Goal: Use online tool/utility: Use online tool/utility

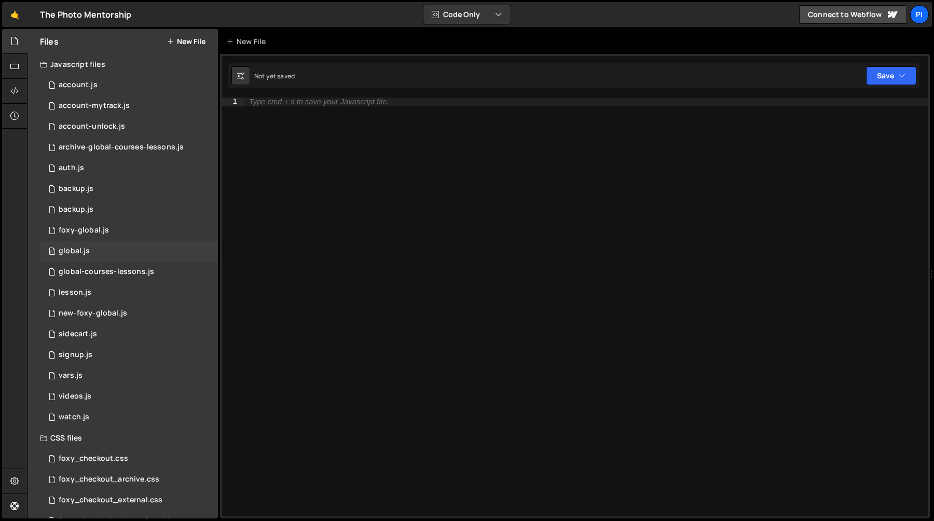
click at [89, 247] on div "0 global.js 0" at bounding box center [129, 251] width 178 height 21
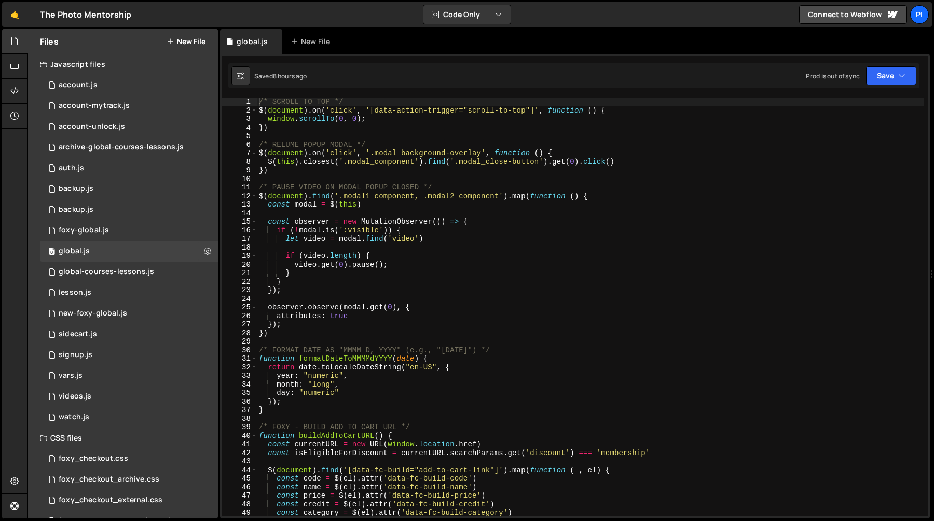
type textarea "});"
click at [460, 287] on div "/* SCROLL TO TOP */ $ ( document ) . on ( 'click' , '[data-action-trigger="scro…" at bounding box center [590, 316] width 667 height 436
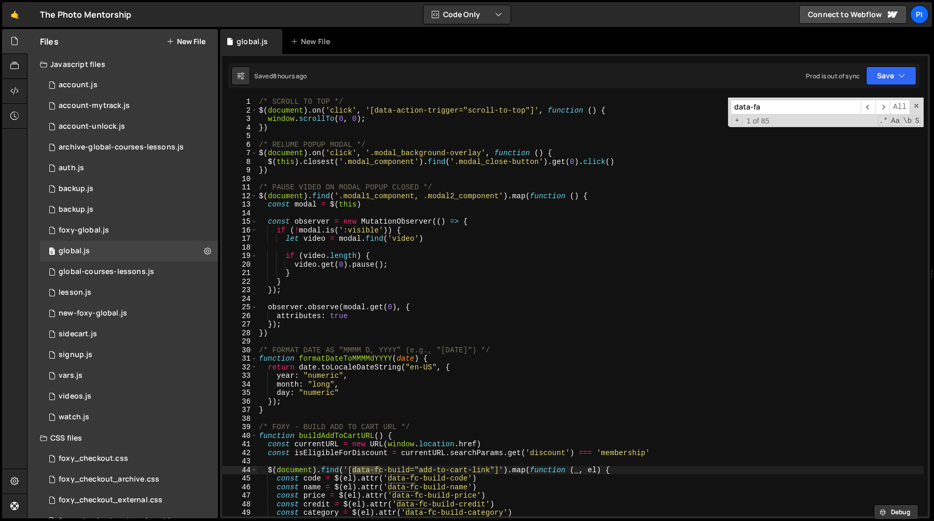
scroll to position [12908, 0]
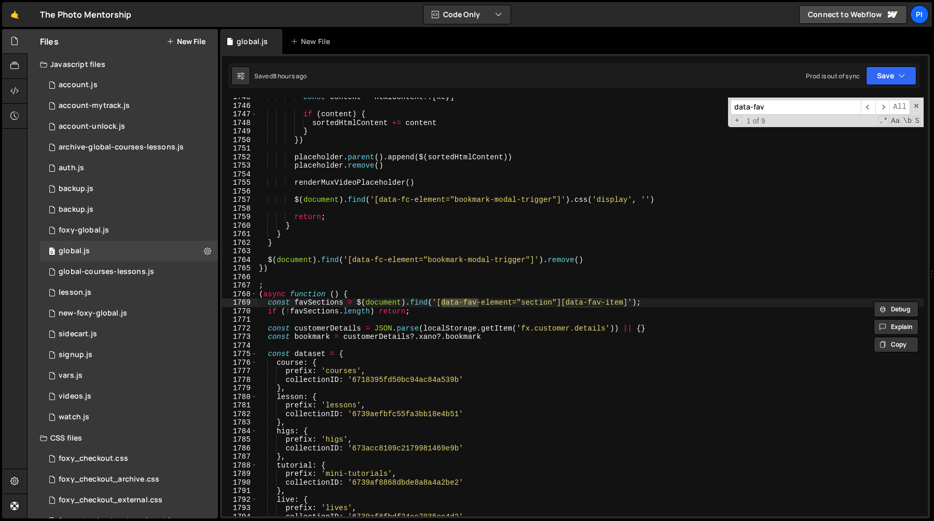
type input "data-fav"
click at [309, 305] on div "const content = htmlContent ?. [ key ] if ( content ) { sortedHtmlContent += co…" at bounding box center [590, 311] width 667 height 436
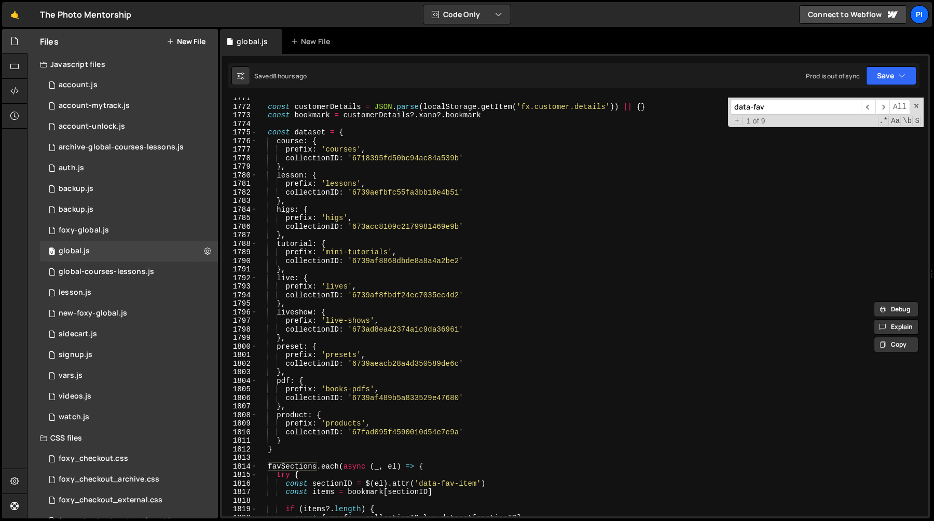
scroll to position [13086, 0]
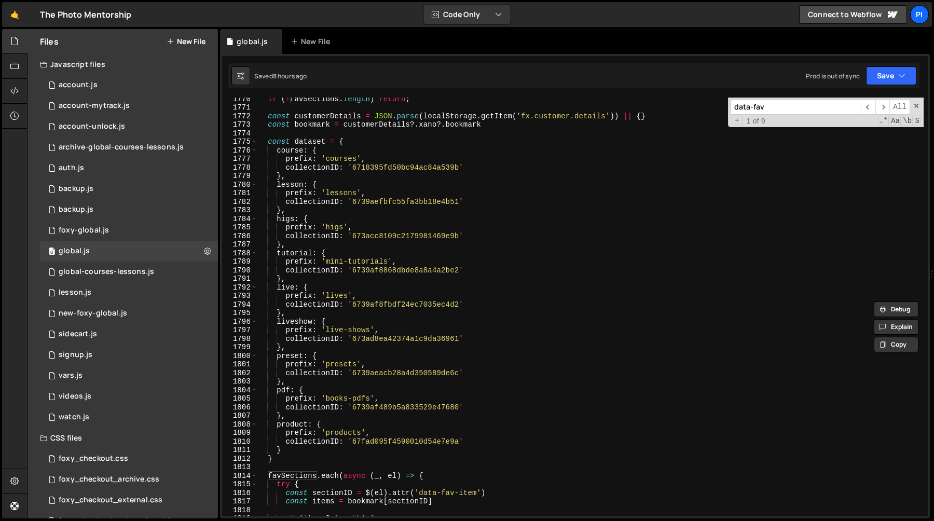
click at [289, 285] on div "if ( ! favSections . length ) return ; const customerDetails = JSON . parse ( l…" at bounding box center [590, 312] width 667 height 436
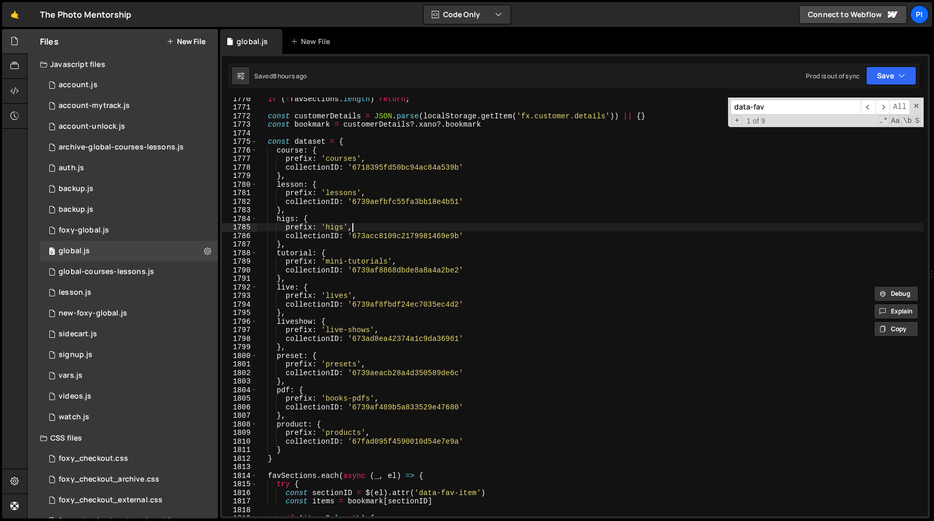
click at [382, 225] on div "if ( ! favSections . length ) return ; const customerDetails = JSON . parse ( l…" at bounding box center [590, 312] width 667 height 436
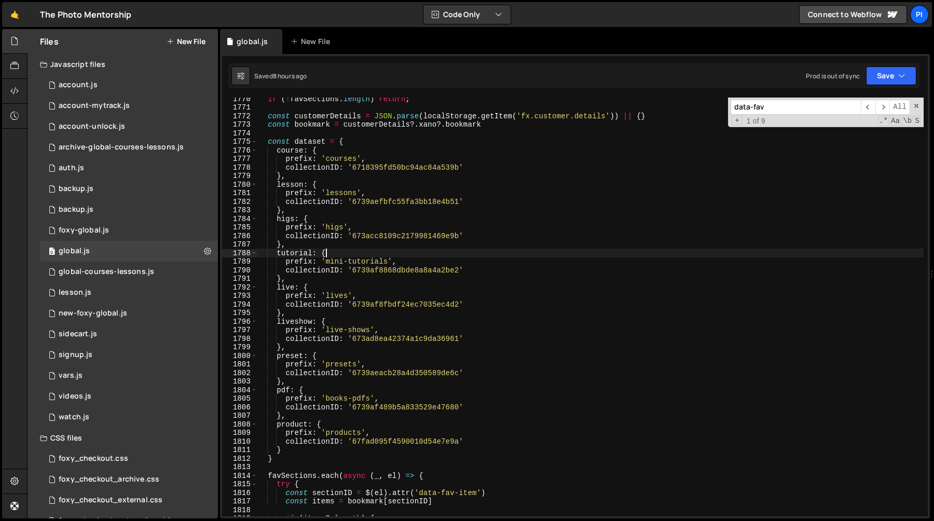
click at [370, 254] on div "if ( ! favSections . length ) return ; const customerDetails = JSON . parse ( l…" at bounding box center [590, 312] width 667 height 436
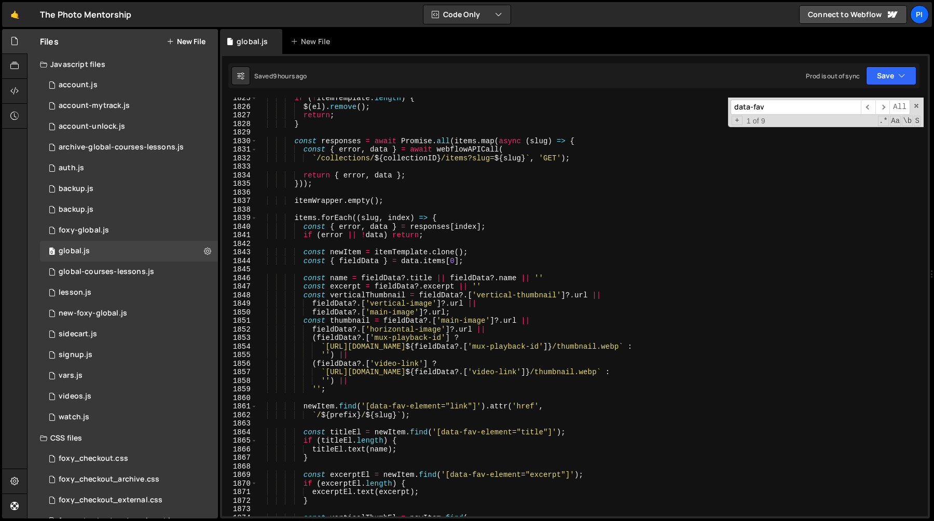
scroll to position [13480, 0]
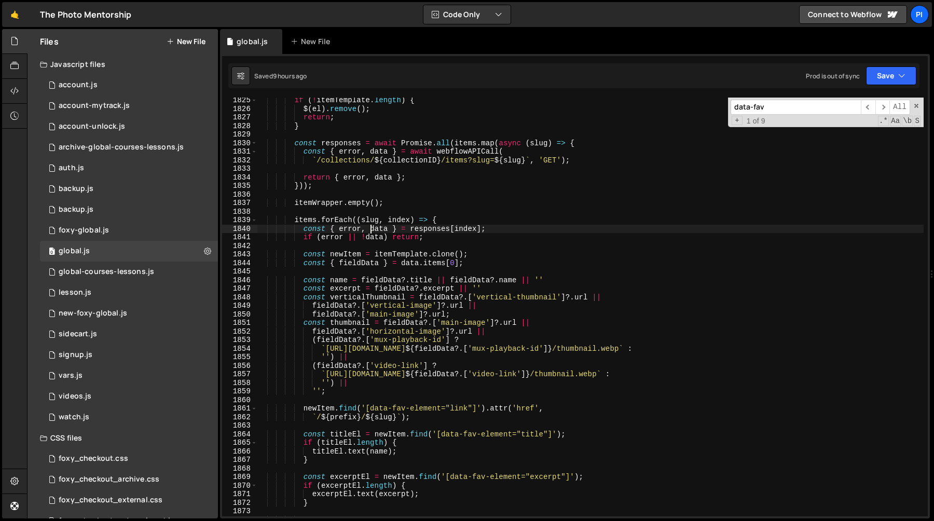
click at [370, 225] on div "if ( ! itemTemplate . length ) { $ ( el ) . remove ( ) ; return ; } const respo…" at bounding box center [590, 314] width 667 height 436
click at [370, 220] on div "if ( ! itemTemplate . length ) { $ ( el ) . remove ( ) ; return ; } const respo…" at bounding box center [590, 314] width 667 height 436
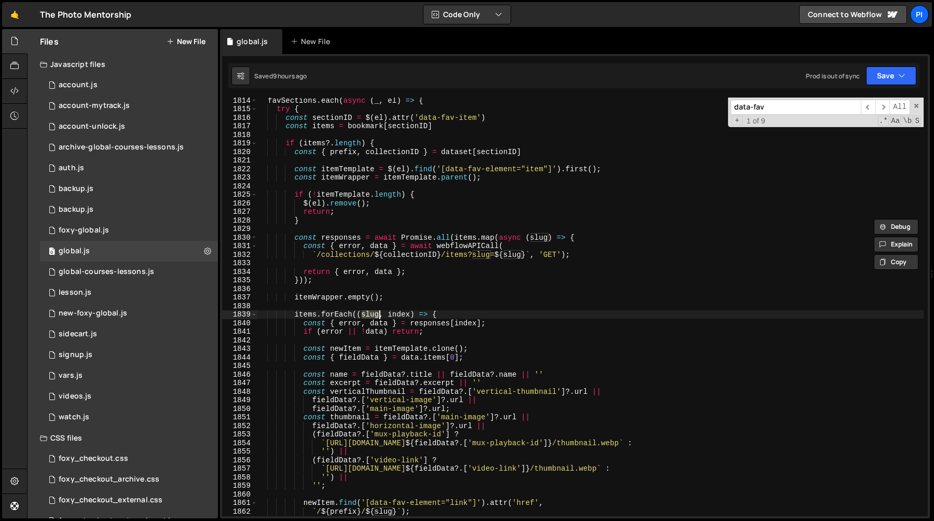
scroll to position [13400, 0]
click at [417, 252] on div "favSections . each ( async ( _ , el ) => { try { const sectionID = $ ( el ) . a…" at bounding box center [590, 314] width 667 height 436
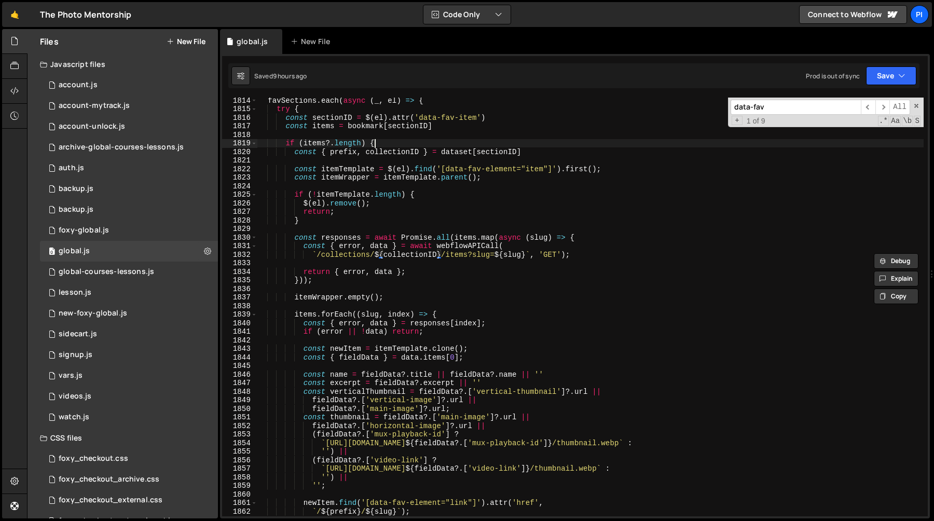
click at [397, 146] on div "favSections . each ( async ( _ , el ) => { try { const sectionID = $ ( el ) . a…" at bounding box center [590, 314] width 667 height 436
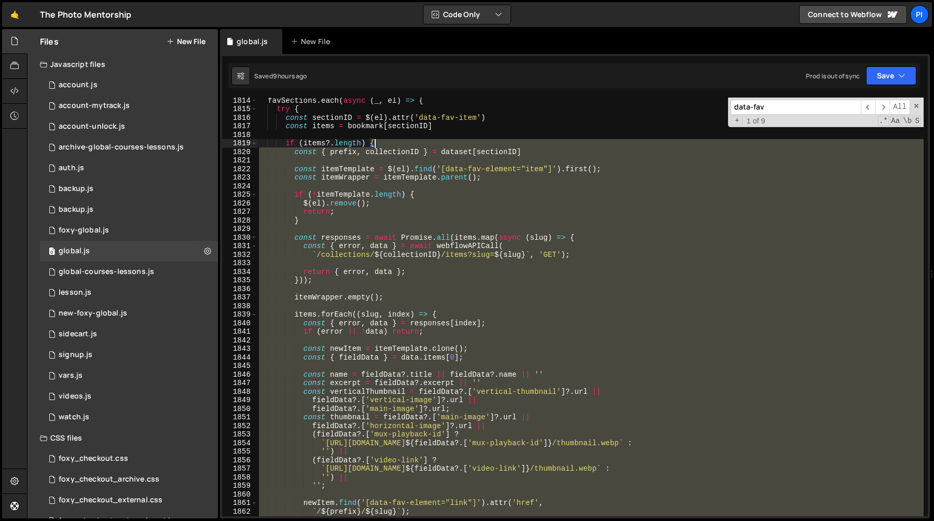
click at [397, 146] on div "favSections . each ( async ( _ , el ) => { try { const sectionID = $ ( el ) . a…" at bounding box center [590, 314] width 667 height 436
click at [397, 151] on div "favSections . each ( async ( _ , el ) => { try { const sectionID = $ ( el ) . a…" at bounding box center [590, 307] width 667 height 419
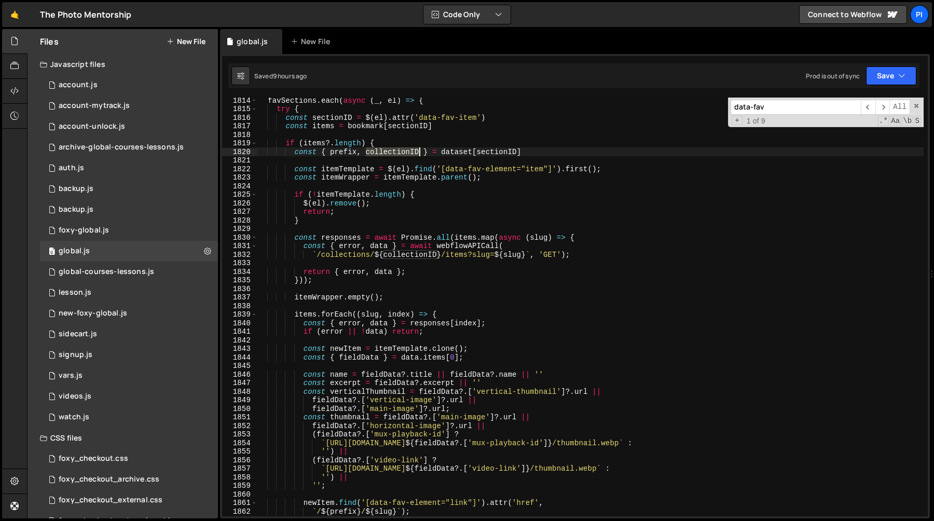
click at [397, 151] on div "favSections . each ( async ( _ , el ) => { try { const sectionID = $ ( el ) . a…" at bounding box center [590, 314] width 667 height 436
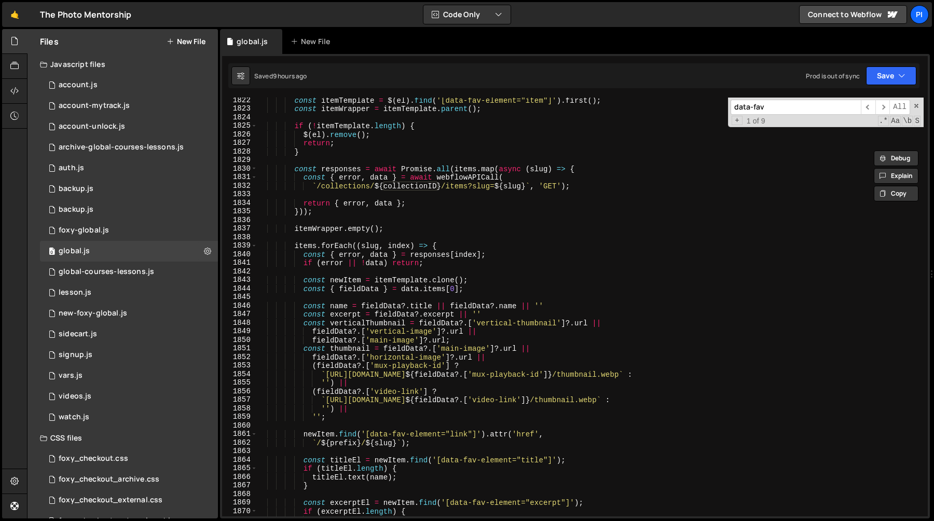
scroll to position [13506, 0]
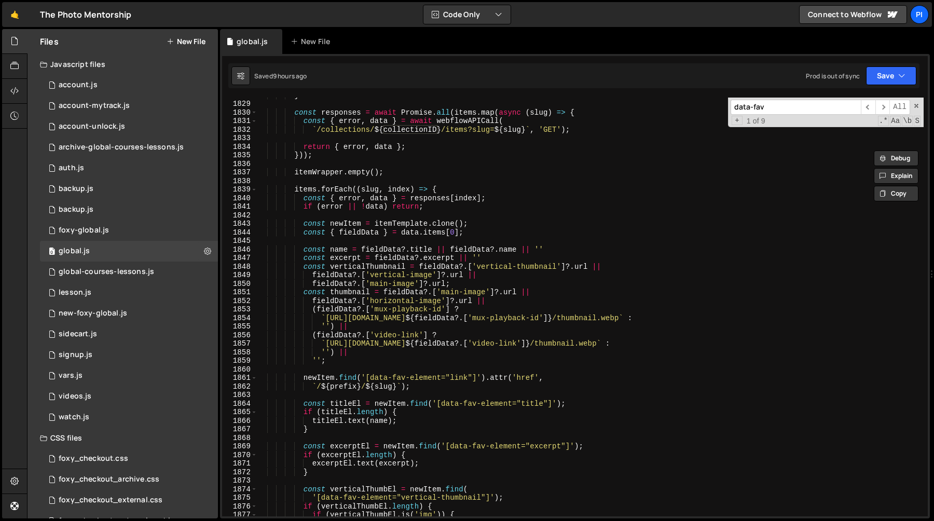
click at [384, 293] on div "} const responses = await Promise . all ( items . map ( async ( slug ) => { con…" at bounding box center [590, 309] width 667 height 436
click at [440, 291] on div "} const responses = await Promise . all ( items . map ( async ( slug ) => { con…" at bounding box center [590, 309] width 667 height 436
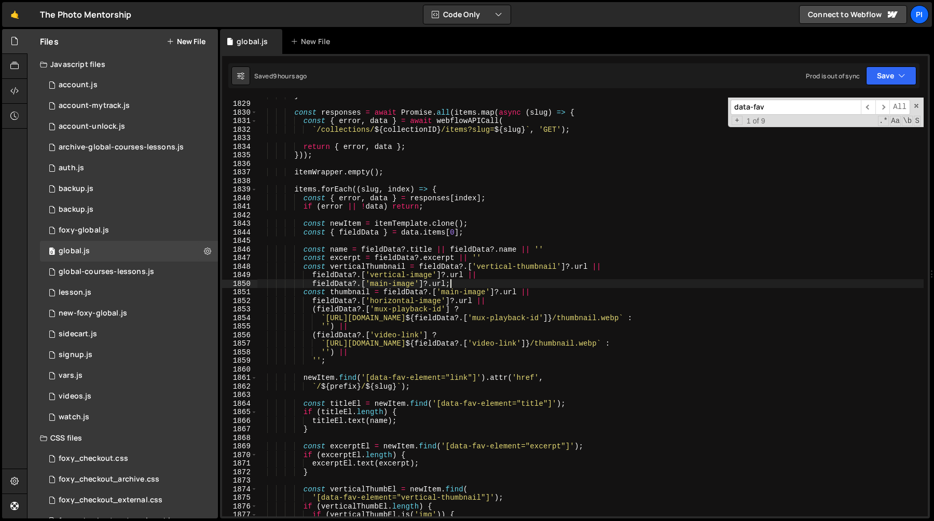
click at [479, 281] on div "} const responses = await Promise . all ( items . map ( async ( slug ) => { con…" at bounding box center [590, 309] width 667 height 436
click at [383, 294] on div "} const responses = await Promise . all ( items . map ( async ( slug ) => { con…" at bounding box center [590, 309] width 667 height 436
click at [314, 292] on div "} const responses = await Promise . all ( items . map ( async ( slug ) => { con…" at bounding box center [590, 309] width 667 height 436
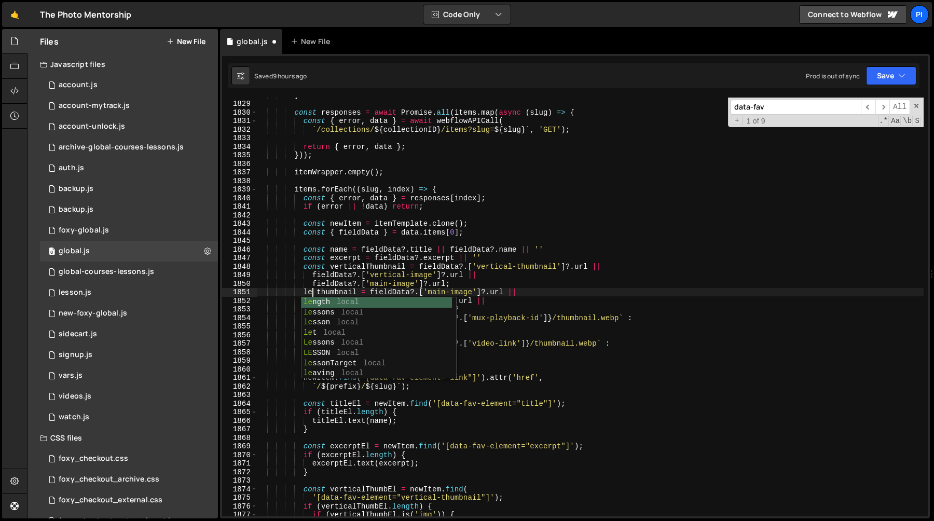
scroll to position [0, 4]
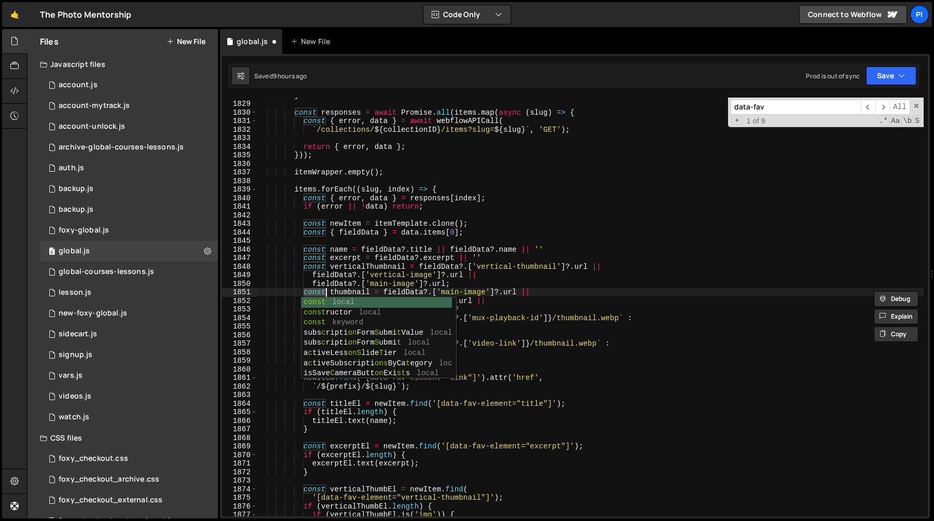
click at [441, 288] on div "} const responses = await Promise . all ( items . map ( async ( slug ) => { con…" at bounding box center [590, 309] width 667 height 436
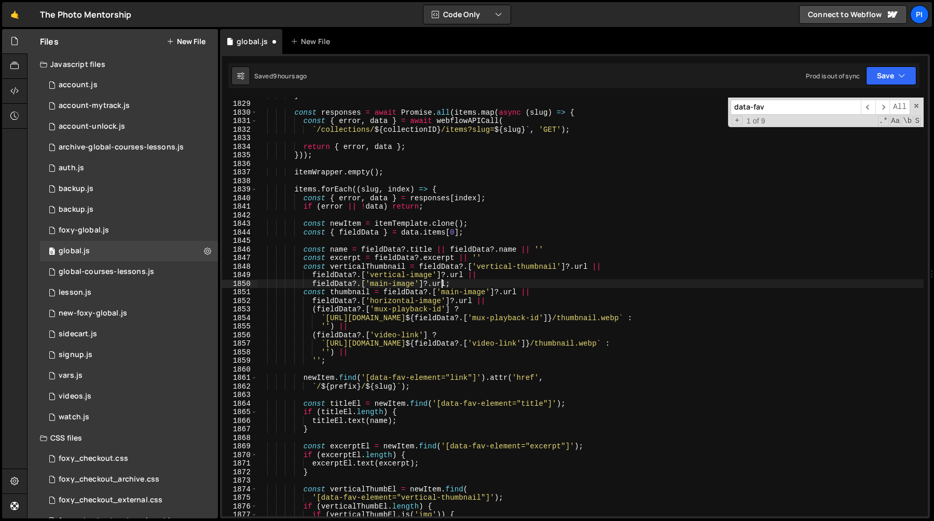
click at [382, 294] on div "} const responses = await Promise . all ( items . map ( async ( slug ) => { con…" at bounding box center [590, 309] width 667 height 436
click at [383, 294] on div "} const responses = await Promise . all ( items . map ( async ( slug ) => { con…" at bounding box center [590, 309] width 667 height 436
click at [314, 294] on div "} const responses = await Promise . all ( items . map ( async ( slug ) => { con…" at bounding box center [590, 309] width 667 height 436
click at [331, 294] on div "} const responses = await Promise . all ( items . map ( async ( slug ) => { con…" at bounding box center [590, 309] width 667 height 436
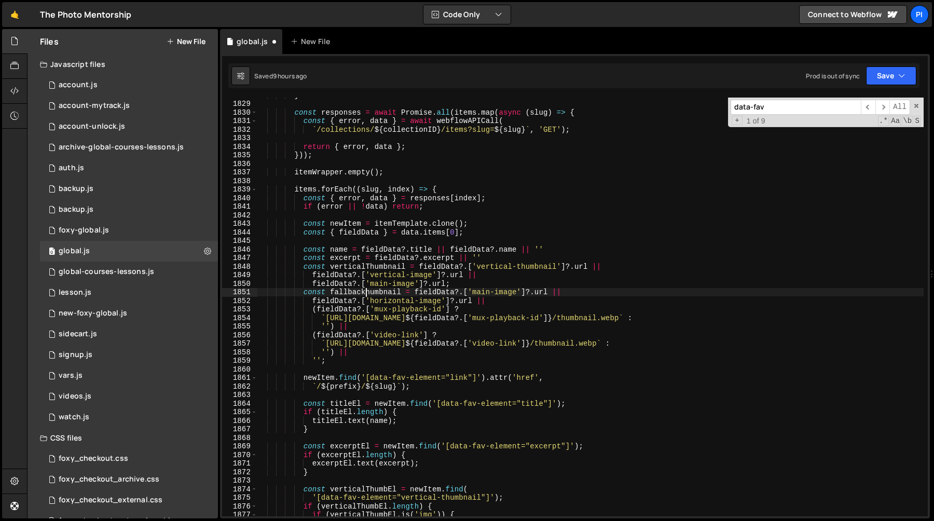
scroll to position [0, 7]
click at [345, 360] on div "} const responses = await Promise . all ( items . map ( async ( slug ) => { con…" at bounding box center [590, 309] width 667 height 436
type textarea "'';"
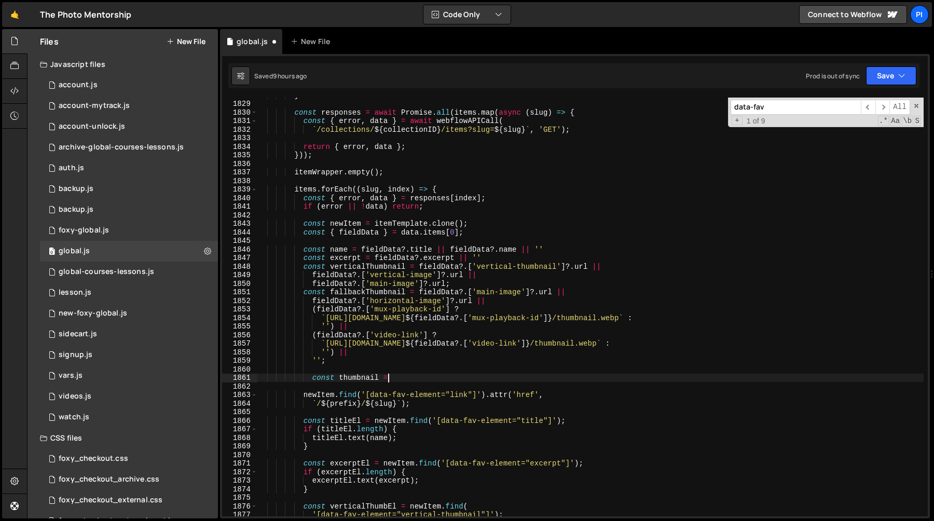
scroll to position [0, 9]
paste textarea "collectionID"
click at [429, 382] on div "} const responses = await Promise . all ( items . map ( async ( slug ) => { con…" at bounding box center [590, 309] width 667 height 436
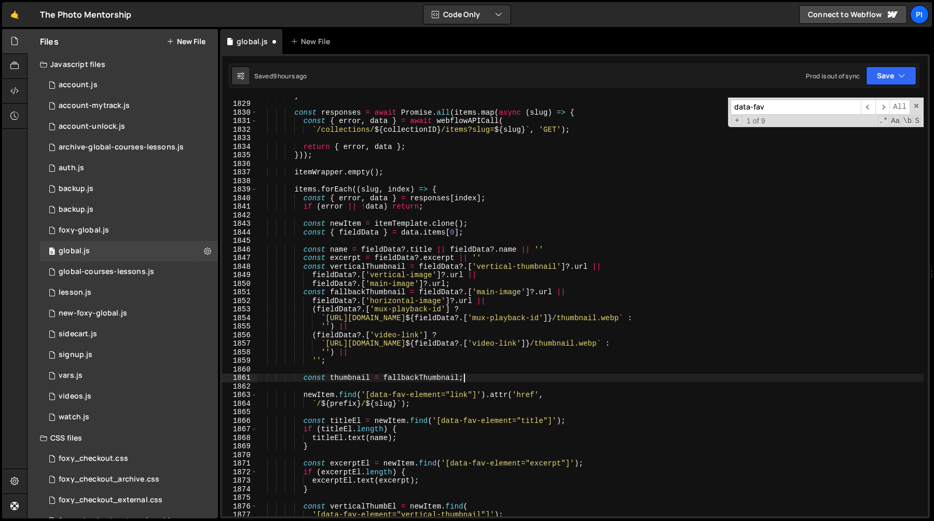
click at [381, 379] on div "} const responses = await Promise . all ( items . map ( async ( slug ) => { con…" at bounding box center [590, 309] width 667 height 436
click at [387, 377] on div "} const responses = await Promise . all ( items . map ( async ( slug ) => { con…" at bounding box center [590, 309] width 667 height 436
click at [385, 381] on div "} const responses = await Promise . all ( items . map ( async ( slug ) => { con…" at bounding box center [590, 309] width 667 height 436
click at [318, 381] on div "} const responses = await Promise . all ( items . map ( async ( slug ) => { con…" at bounding box center [590, 309] width 667 height 436
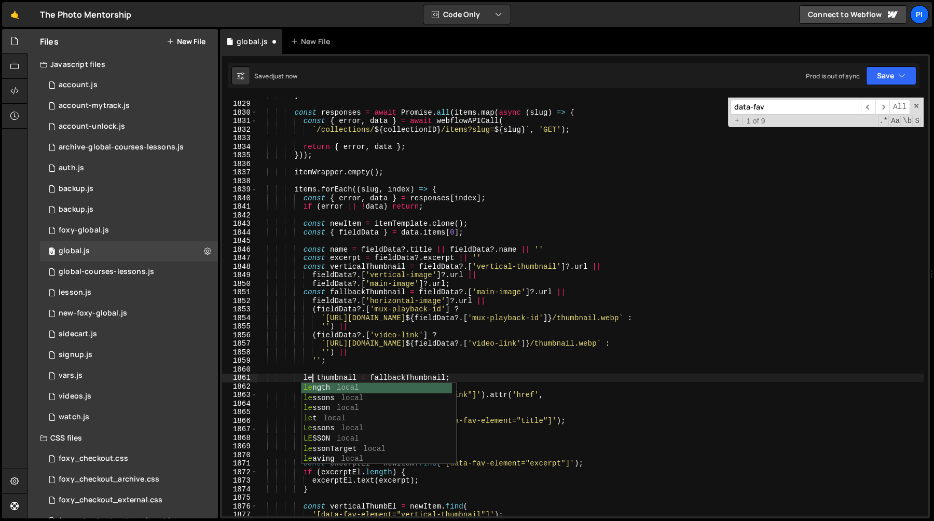
type textarea "let thumbnail = fallbackThumbnail;"
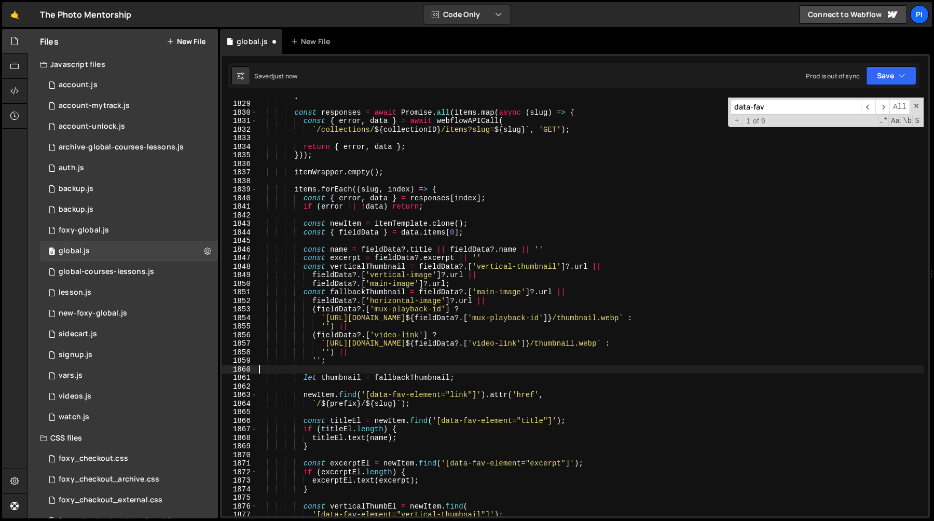
click at [445, 366] on div "} const responses = await Promise . all ( items . map ( async ( slug ) => { con…" at bounding box center [590, 309] width 667 height 436
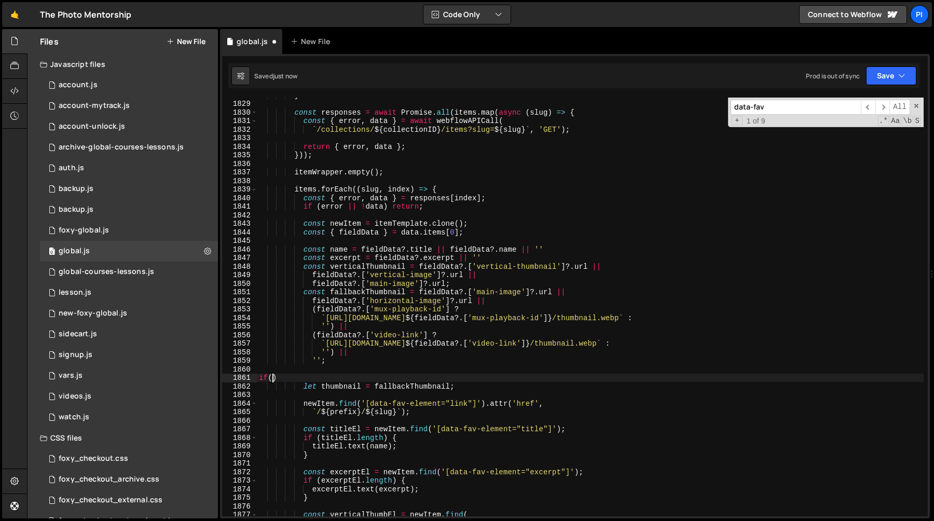
scroll to position [0, 0]
paste textarea "collectionID)"
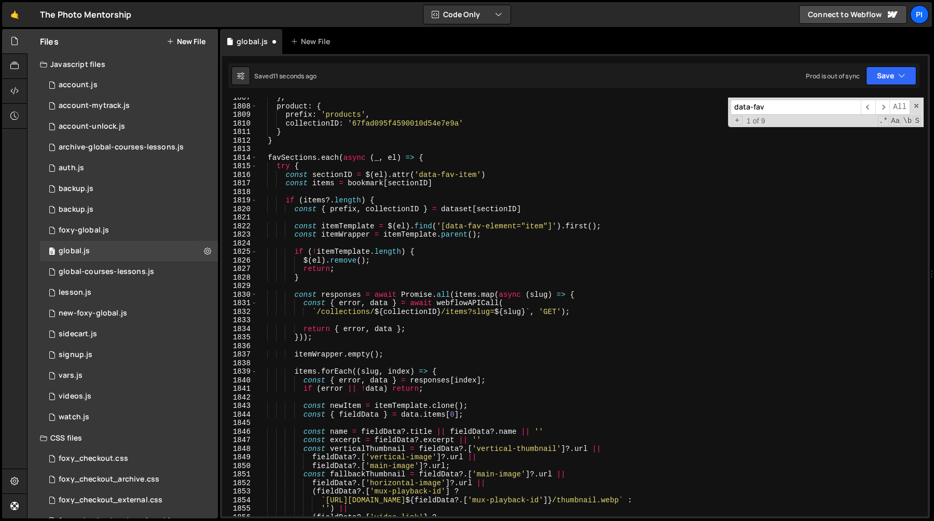
scroll to position [13322, 0]
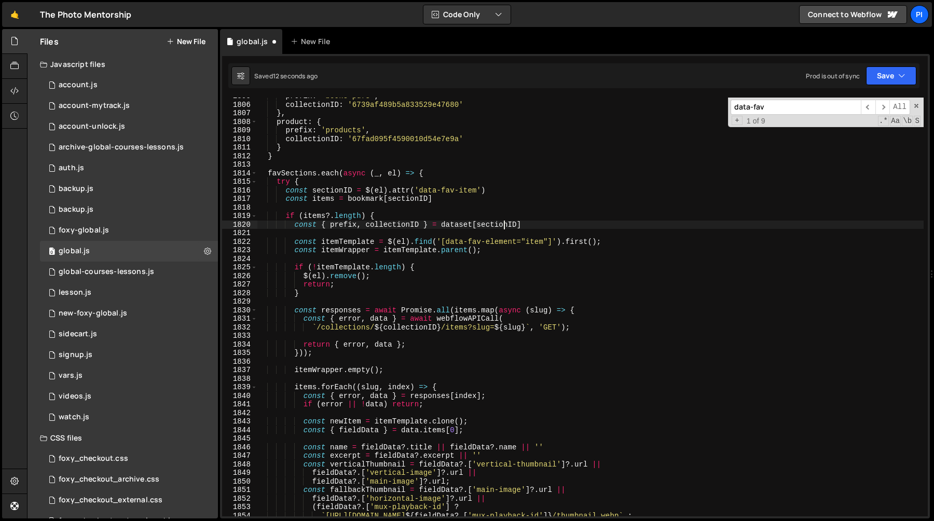
click at [506, 225] on div "prefix : 'books-pdfs' , collectionID : '6739af489b5a833529e47680' } , product :…" at bounding box center [590, 310] width 667 height 436
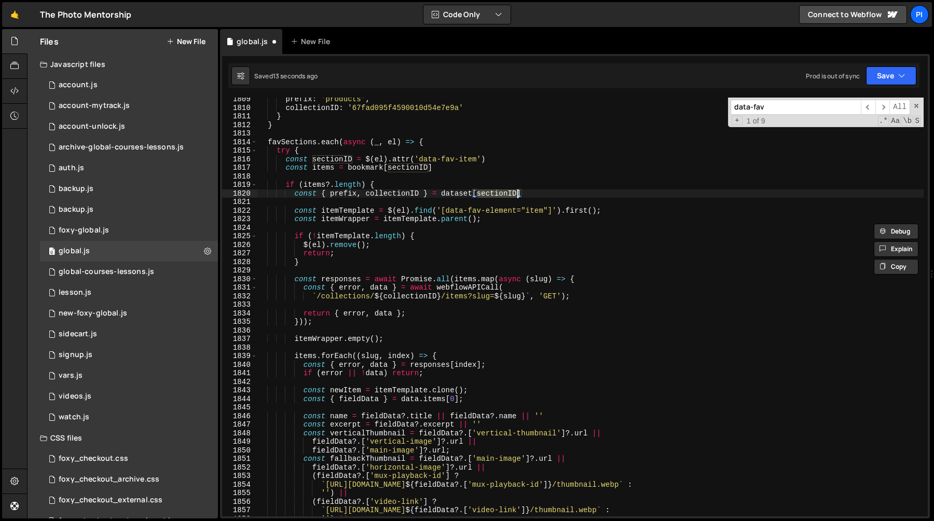
scroll to position [13533, 0]
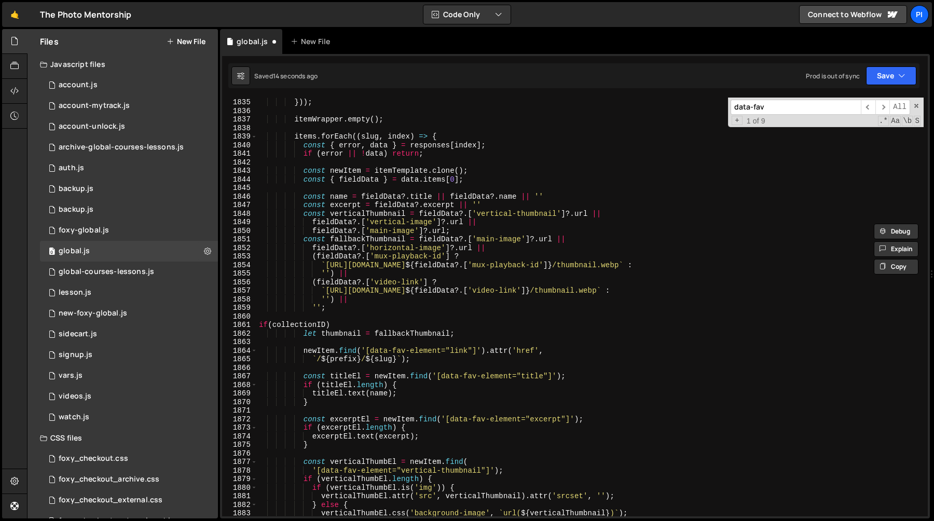
click at [295, 322] on div "return { error , data } ; })) ; itemWrapper . empty ( ) ; items . forEach (( sl…" at bounding box center [590, 307] width 667 height 436
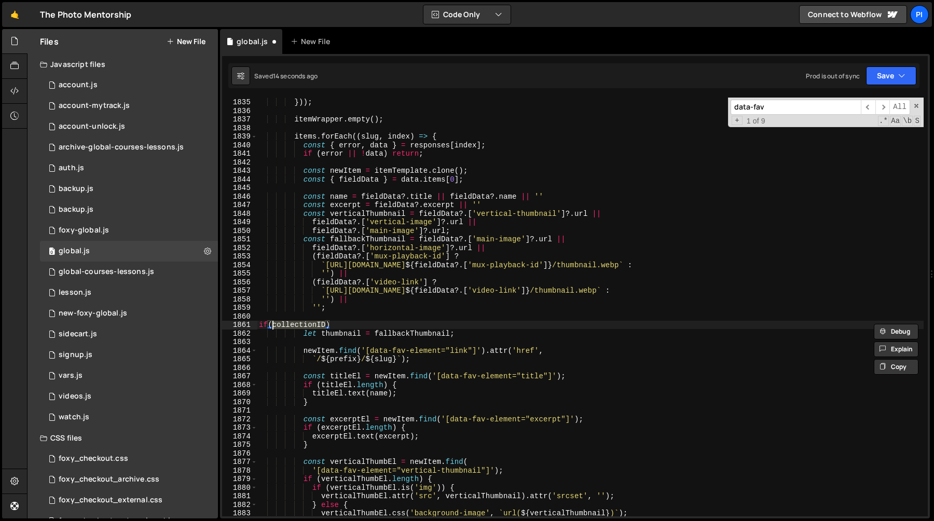
paste textarea "s"
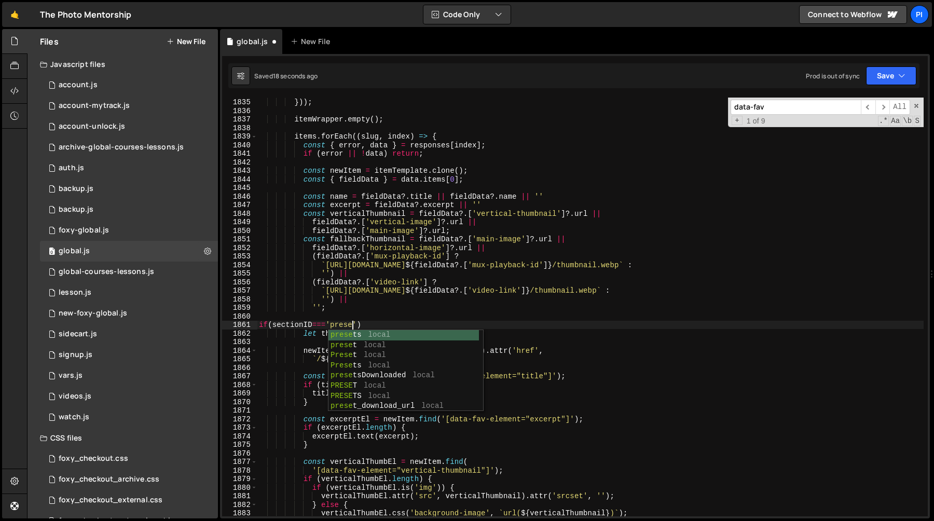
scroll to position [0, 6]
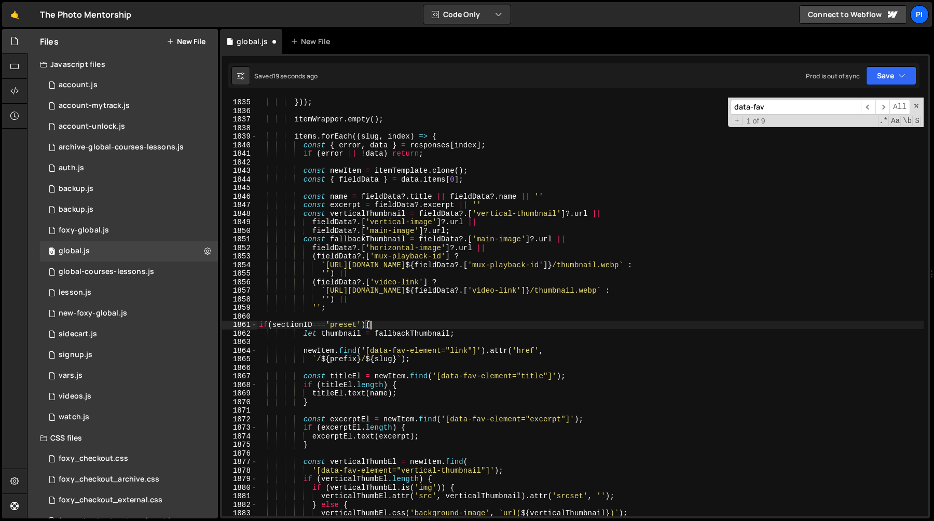
type textarea "let thumbnail = fallbackThumbnail;"
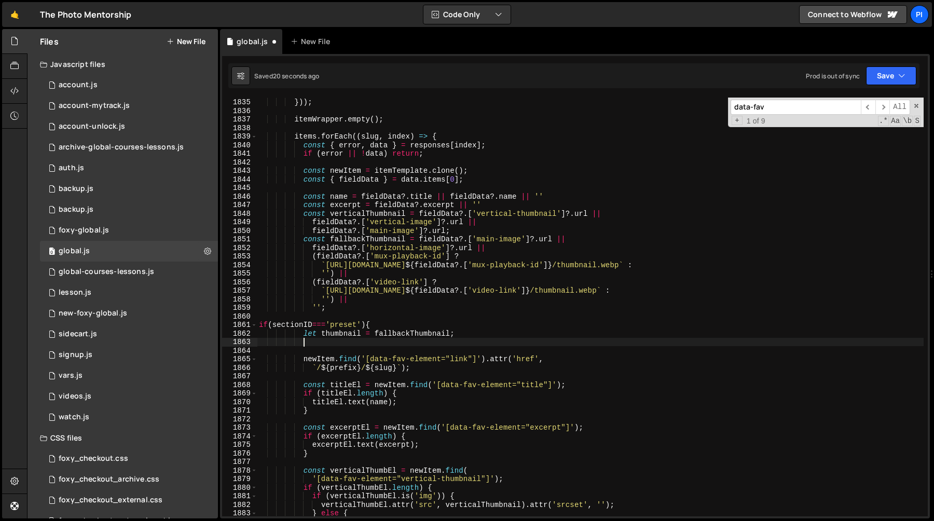
scroll to position [0, 3]
click at [305, 336] on div "return { error , data } ; })) ; itemWrapper . empty ( ) ; items . forEach (( sl…" at bounding box center [590, 307] width 667 height 436
type textarea "let thumbnail = fallbackThumbnail;"
click at [471, 335] on div "return { error , data } ; })) ; itemWrapper . empty ( ) ; items . forEach (( sl…" at bounding box center [590, 307] width 667 height 436
click at [398, 314] on div "return { error , data } ; })) ; itemWrapper . empty ( ) ; items . forEach (( sl…" at bounding box center [590, 307] width 667 height 436
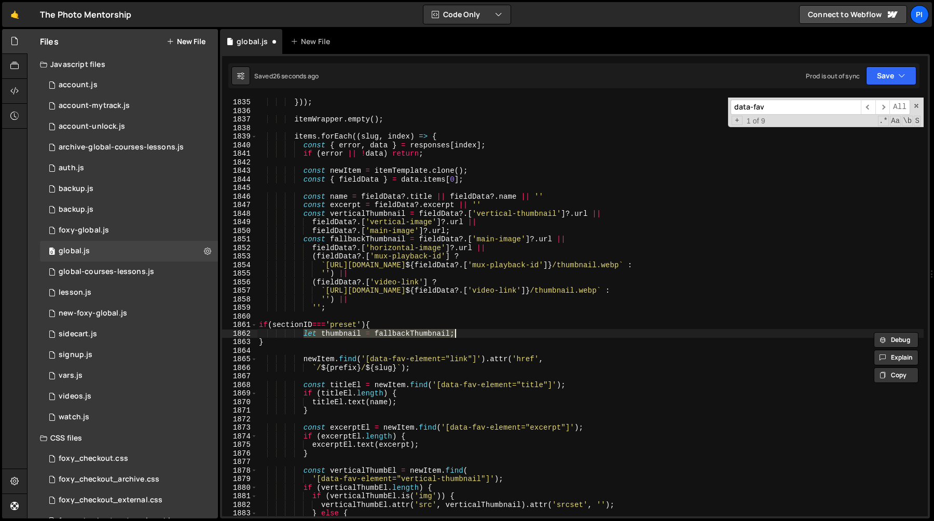
scroll to position [0, 0]
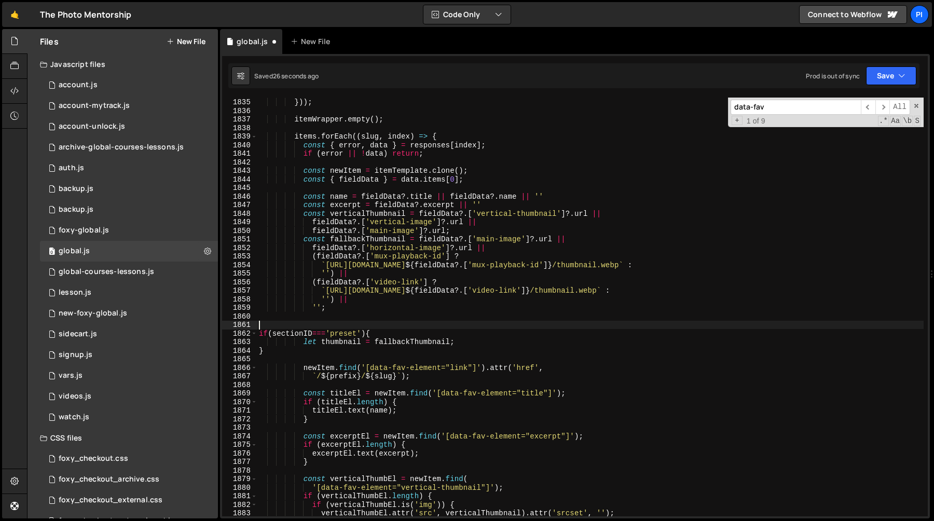
paste textarea "let thumbnail = fallbackThumbnail;"
click at [300, 344] on div "return { error , data } ; })) ; itemWrapper . empty ( ) ; items . forEach (( sl…" at bounding box center [590, 307] width 667 height 436
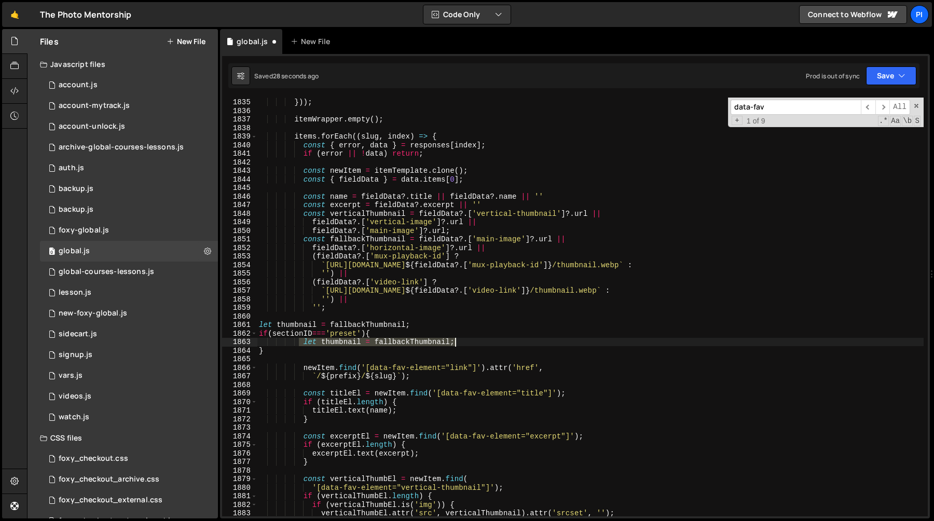
click at [494, 345] on div "return { error , data } ; })) ; itemWrapper . empty ( ) ; items . forEach (( sl…" at bounding box center [590, 307] width 667 height 436
click at [463, 325] on div "return { error , data } ; })) ; itemWrapper . empty ( ) ; items . forEach (( sl…" at bounding box center [590, 307] width 667 height 436
type textarea "let thumbnail = fallbackThumbnail;"
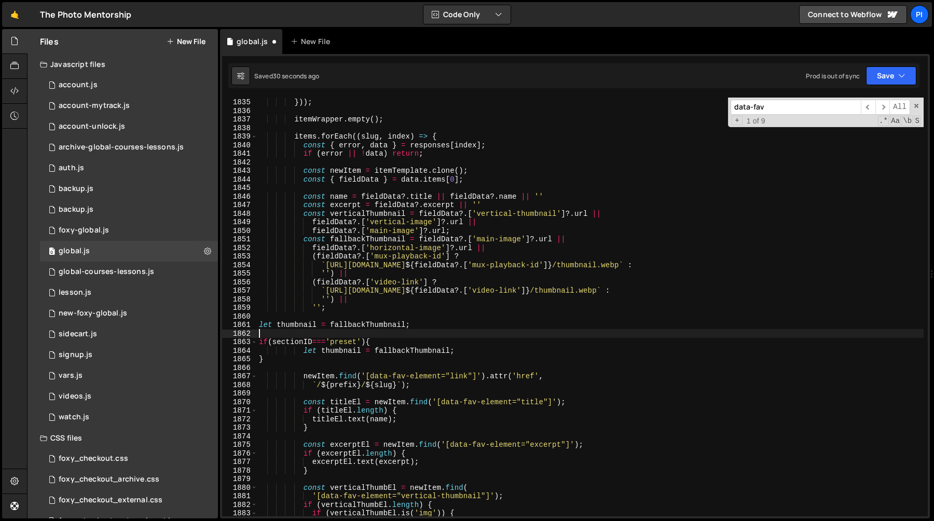
click at [301, 353] on div "return { error , data } ; })) ; itemWrapper . empty ( ) ; items . forEach (( sl…" at bounding box center [590, 307] width 667 height 436
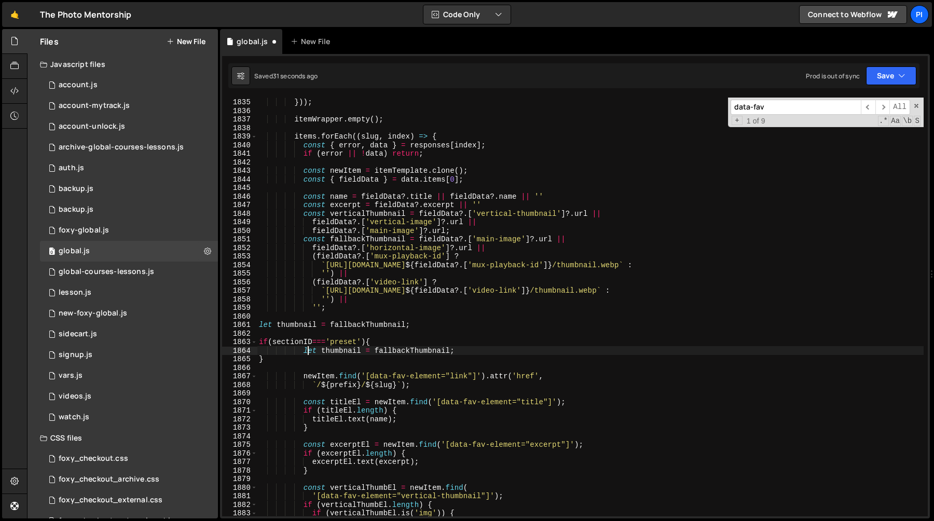
click at [310, 350] on div "return { error , data } ; })) ; itemWrapper . empty ( ) ; items . forEach (( sl…" at bounding box center [590, 307] width 667 height 436
click at [389, 345] on div "return { error , data } ; })) ; itemWrapper . empty ( ) ; items . forEach (( sl…" at bounding box center [590, 307] width 667 height 436
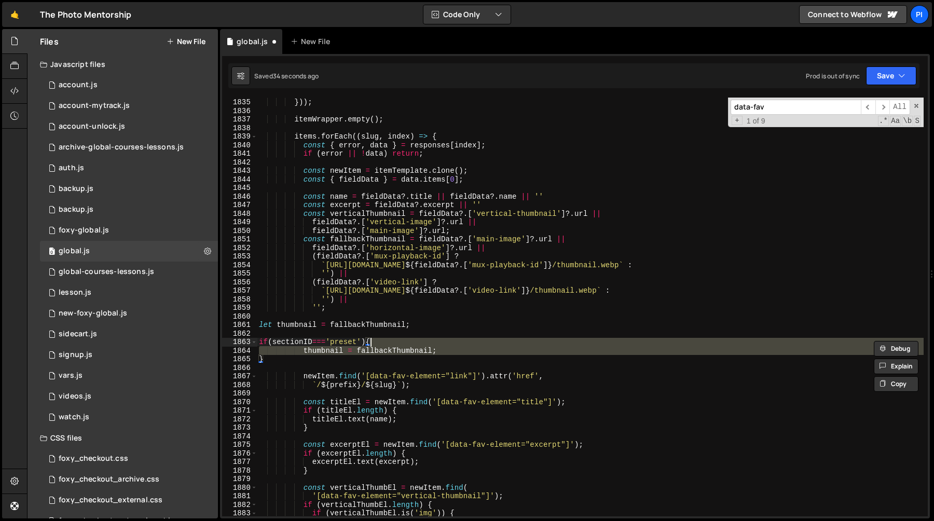
click at [262, 327] on div "return { error , data } ; })) ; itemWrapper . empty ( ) ; items . forEach (( sl…" at bounding box center [590, 307] width 667 height 436
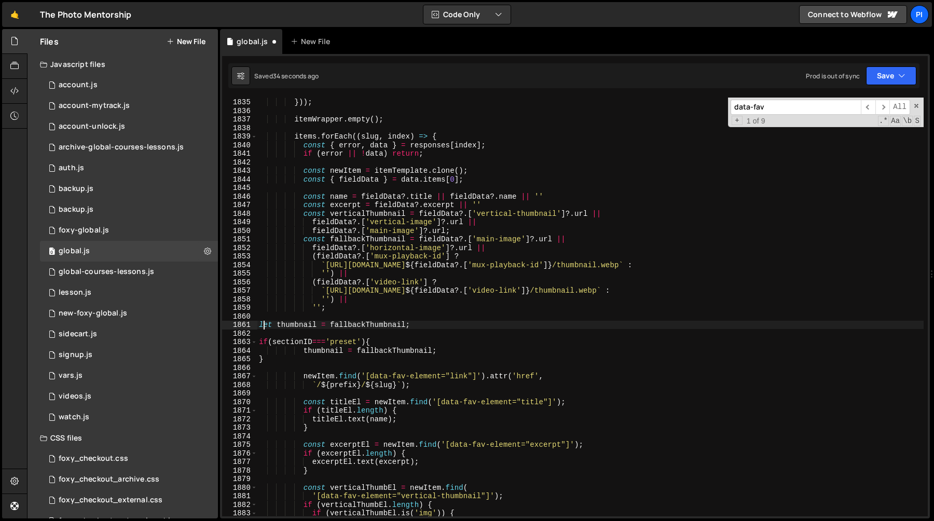
click at [262, 327] on div "return { error , data } ; })) ; itemWrapper . empty ( ) ; items . forEach (( sl…" at bounding box center [590, 307] width 667 height 436
click at [331, 357] on div "return { error , data } ; })) ; itemWrapper . empty ( ) ; items . forEach (( sl…" at bounding box center [590, 307] width 667 height 436
type textarea "}"
click at [332, 330] on div "return { error , data } ; })) ; itemWrapper . empty ( ) ; items . forEach (( sl…" at bounding box center [590, 307] width 667 height 436
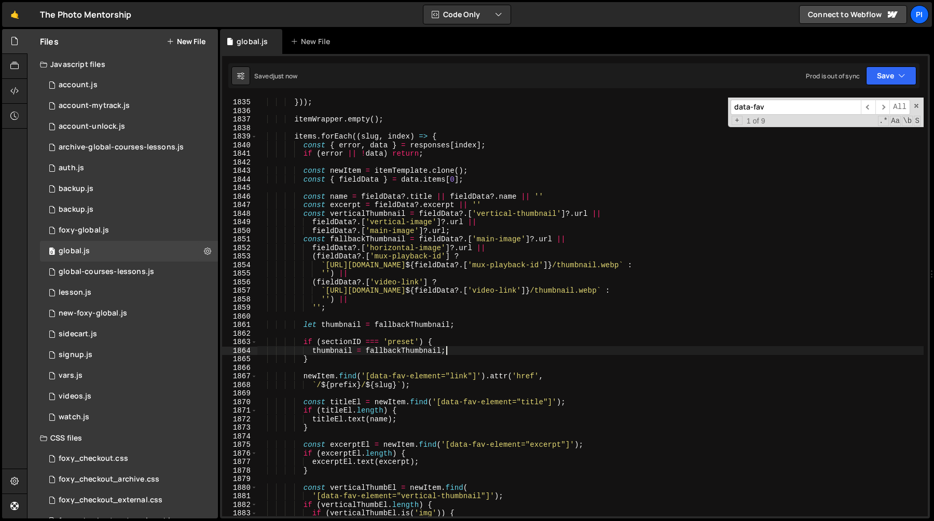
click at [455, 350] on div "return { error , data } ; })) ; itemWrapper . empty ( ) ; items . forEach (( sl…" at bounding box center [590, 307] width 667 height 436
paste textarea "course-package"
click at [421, 238] on div "return { error , data } ; })) ; itemWrapper . empty ( ) ; items . forEach (( sl…" at bounding box center [590, 307] width 667 height 436
click at [552, 240] on div "return { error , data } ; })) ; itemWrapper . empty ( ) ; items . forEach (( sl…" at bounding box center [590, 307] width 667 height 436
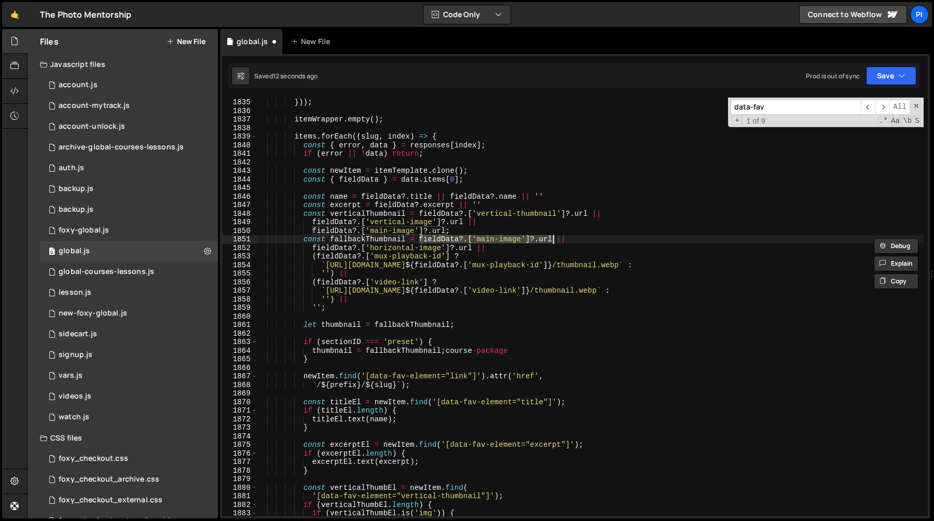
click at [367, 350] on div "return { error , data } ; })) ; itemWrapper . empty ( ) ; items . forEach (( sl…" at bounding box center [590, 307] width 667 height 436
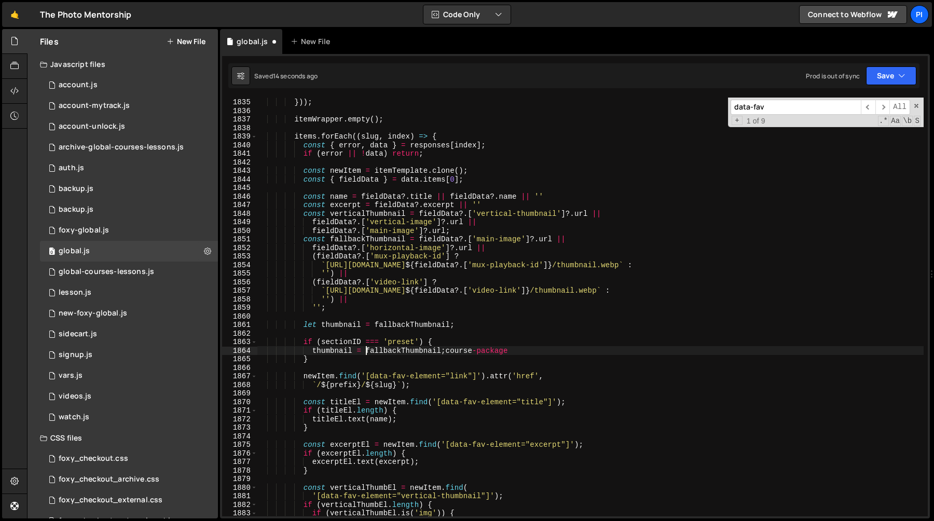
click at [443, 352] on div "return { error , data } ; })) ; itemWrapper . empty ( ) ; items . forEach (( sl…" at bounding box center [590, 307] width 667 height 436
paste textarea "ieldData?.['main-image']?.ur"
click at [420, 351] on div "return { error , data } ; })) ; itemWrapper . empty ( ) ; items . forEach (( sl…" at bounding box center [590, 307] width 667 height 436
click at [436, 351] on div "return { error , data } ; })) ; itemWrapper . empty ( ) ; items . forEach (( sl…" at bounding box center [590, 307] width 667 height 436
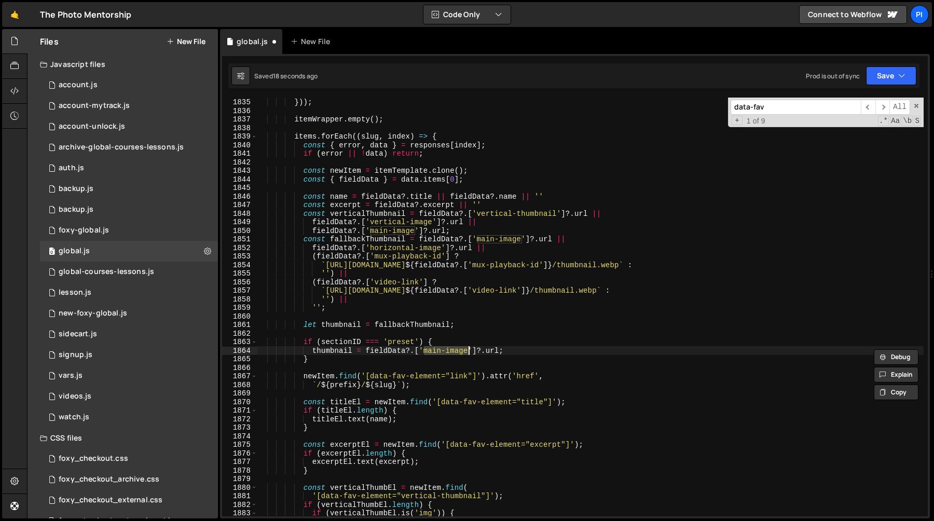
paste textarea "course-pack"
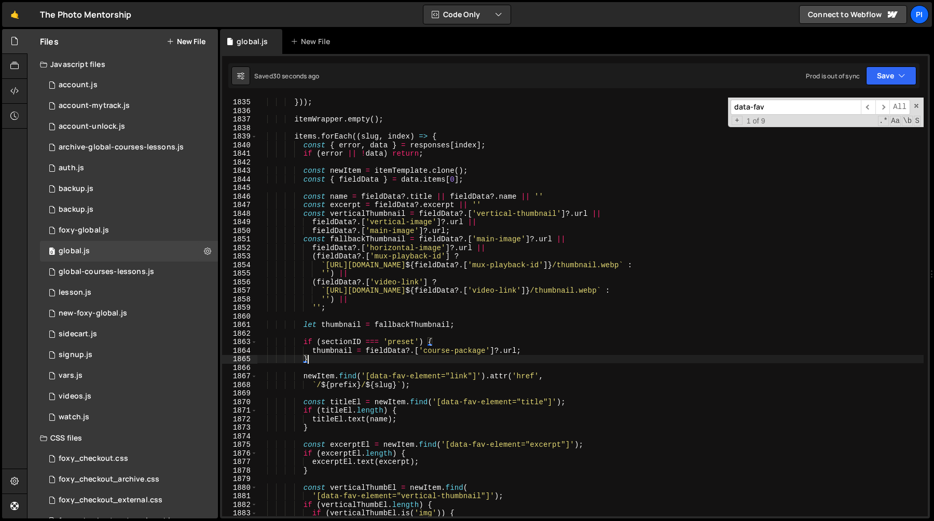
click at [352, 360] on div "return { error , data } ; })) ; itemWrapper . empty ( ) ; items . forEach (( sl…" at bounding box center [590, 307] width 667 height 436
type textarea "} else if(sectionID==='pdf'){}"
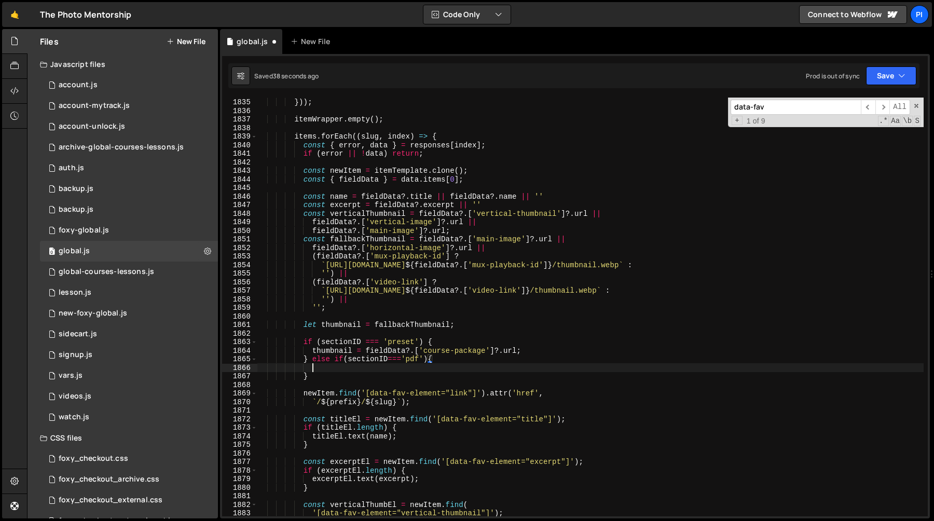
scroll to position [0, 3]
paste textarea "vertical-image"
type textarea "vertical-image"
paste textarea "vertical-image"
click at [312, 353] on div "return { error , data } ; })) ; itemWrapper . empty ( ) ; items . forEach (( sl…" at bounding box center [590, 307] width 667 height 436
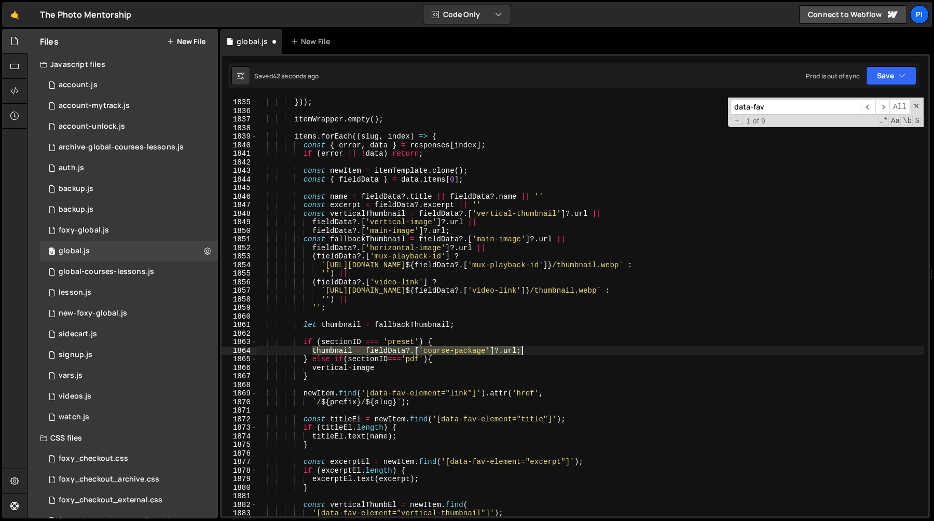
click at [528, 348] on div "return { error , data } ; })) ; itemWrapper . empty ( ) ; items . forEach (( sl…" at bounding box center [590, 307] width 667 height 436
click at [441, 359] on div "return { error , data } ; })) ; itemWrapper . empty ( ) ; items . forEach (( sl…" at bounding box center [590, 307] width 667 height 436
type textarea "} else if(sectionID==='pdf'){"
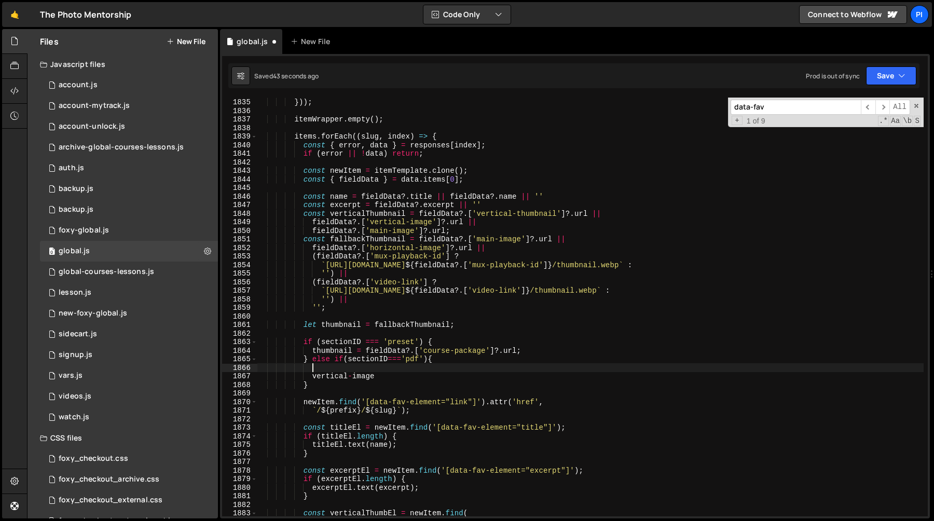
paste textarea "thumbnail = fieldData?.['course-package']?.url;"
click at [411, 377] on div "return { error , data } ; })) ; itemWrapper . empty ( ) ; items . forEach (( sl…" at bounding box center [590, 307] width 667 height 436
type textarea "vertical-image"
click at [312, 376] on div "return { error , data } ; })) ; itemWrapper . empty ( ) ; items . forEach (( sl…" at bounding box center [590, 307] width 667 height 436
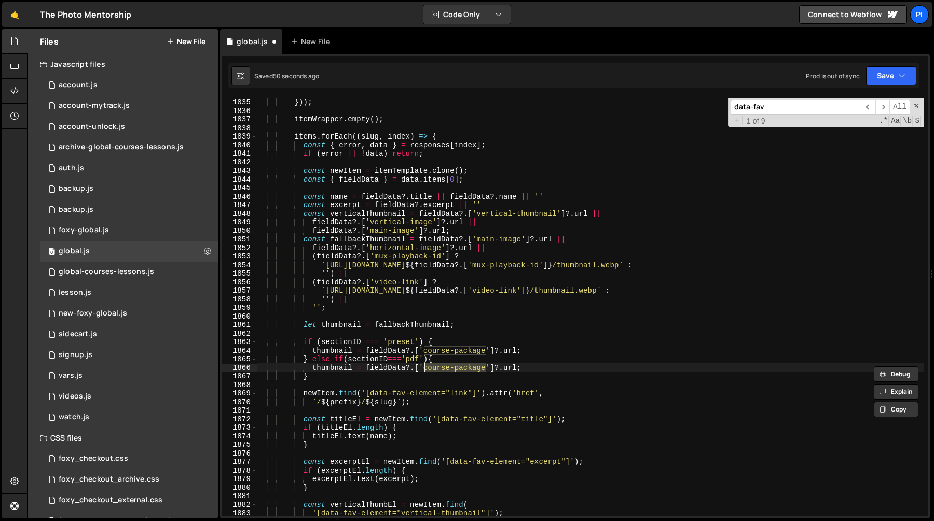
paste textarea "vertical-im"
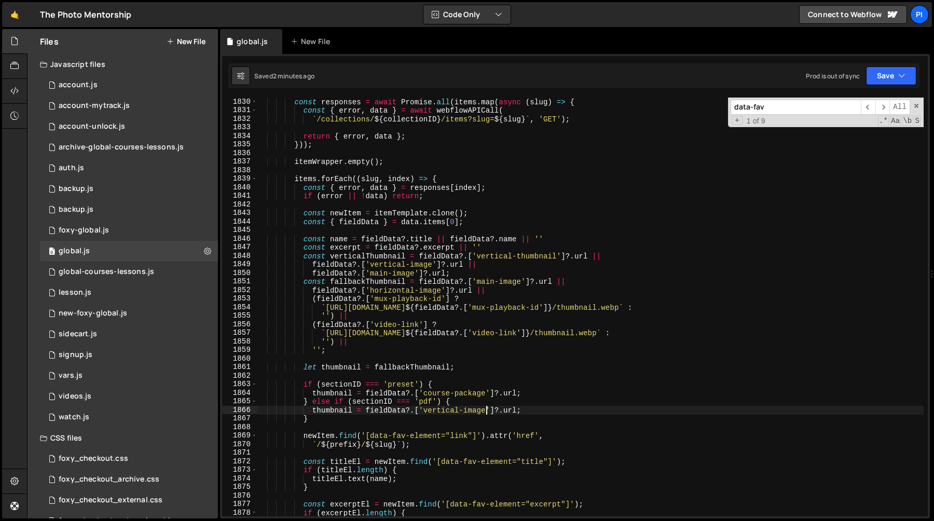
scroll to position [13468, 0]
click at [480, 222] on div "const responses = await Promise . all ( items . map ( async ( slug ) => { const…" at bounding box center [590, 308] width 667 height 436
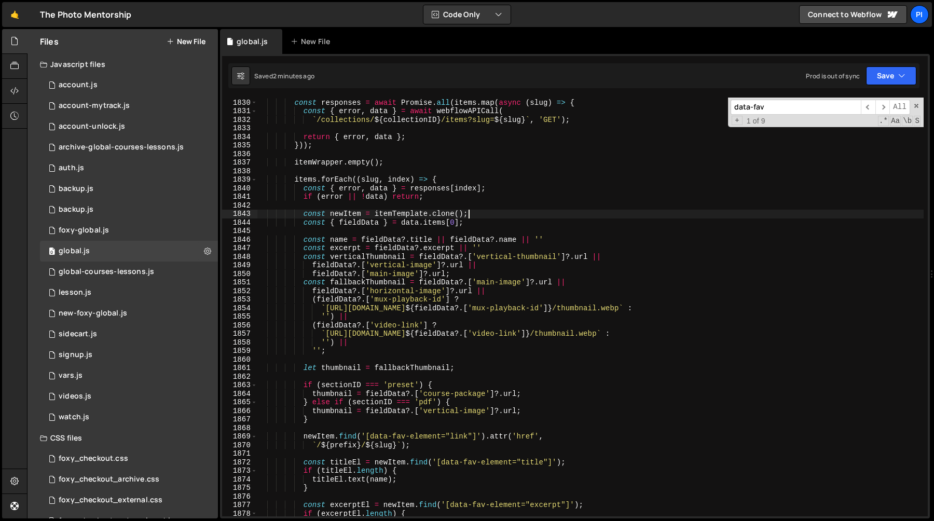
click at [482, 214] on div "const responses = await Promise . all ( items . map ( async ( slug ) => { const…" at bounding box center [590, 308] width 667 height 436
click at [478, 220] on div "const responses = await Promise . all ( items . map ( async ( slug ) => { const…" at bounding box center [590, 308] width 667 height 436
click at [478, 213] on div "const responses = await Promise . all ( items . map ( async ( slug ) => { const…" at bounding box center [590, 308] width 667 height 436
click at [478, 217] on div "const responses = await Promise . all ( items . map ( async ( slug ) => { const…" at bounding box center [590, 308] width 667 height 436
click at [477, 225] on div "const responses = await Promise . all ( items . map ( async ( slug ) => { const…" at bounding box center [590, 308] width 667 height 436
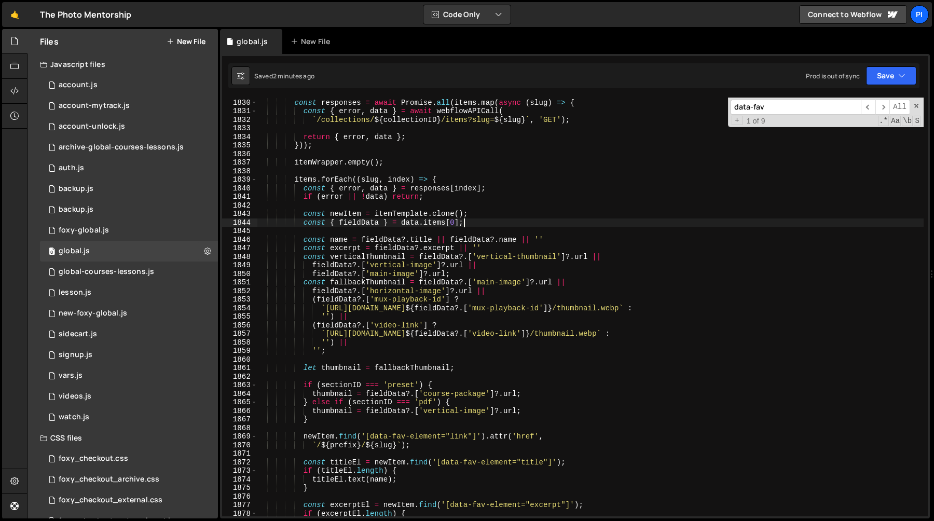
click at [490, 216] on div "const responses = await Promise . all ( items . map ( async ( slug ) => { const…" at bounding box center [590, 308] width 667 height 436
click at [413, 221] on div "const responses = await Promise . all ( items . map ( async ( slug ) => { const…" at bounding box center [590, 308] width 667 height 436
click at [441, 194] on div "const responses = await Promise . all ( items . map ( async ( slug ) => { const…" at bounding box center [590, 308] width 667 height 436
type textarea "if (error || !data) return;"
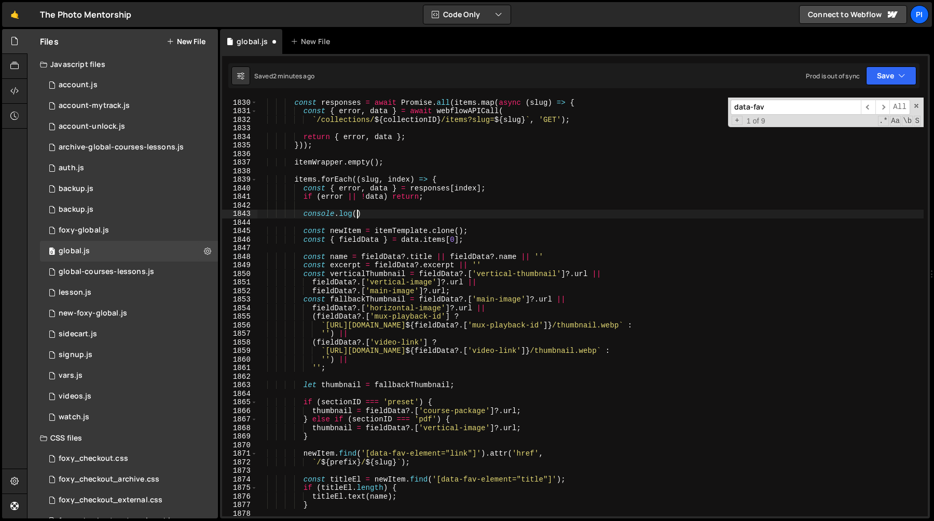
scroll to position [0, 6]
paste textarea "data)"
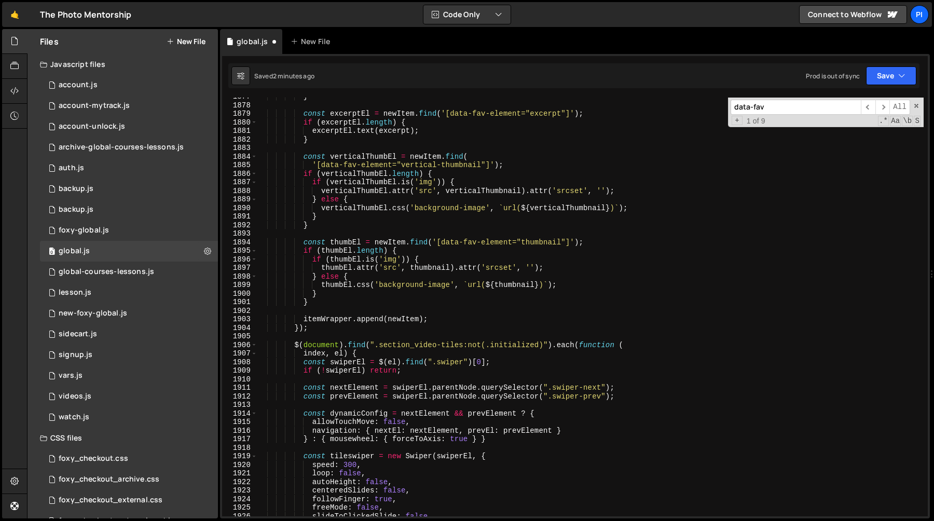
type textarea "console.log(data)"
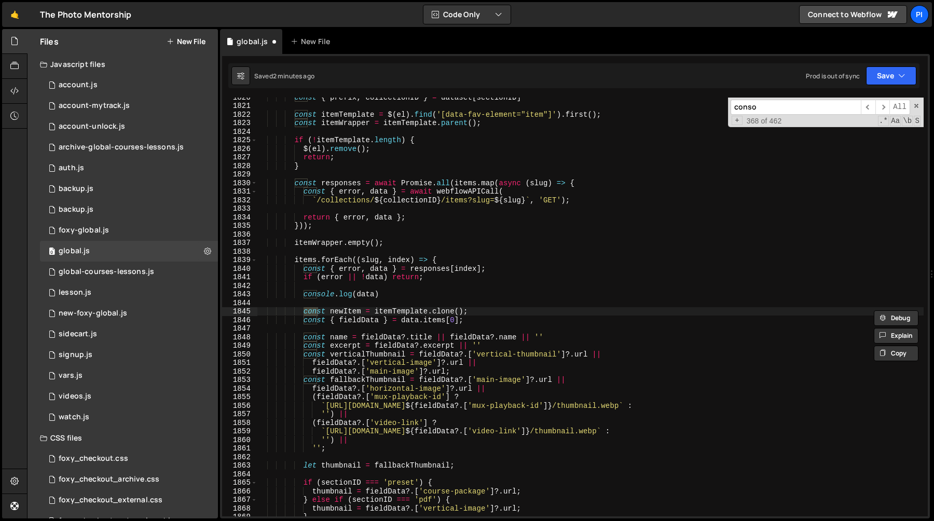
scroll to position [14076, 0]
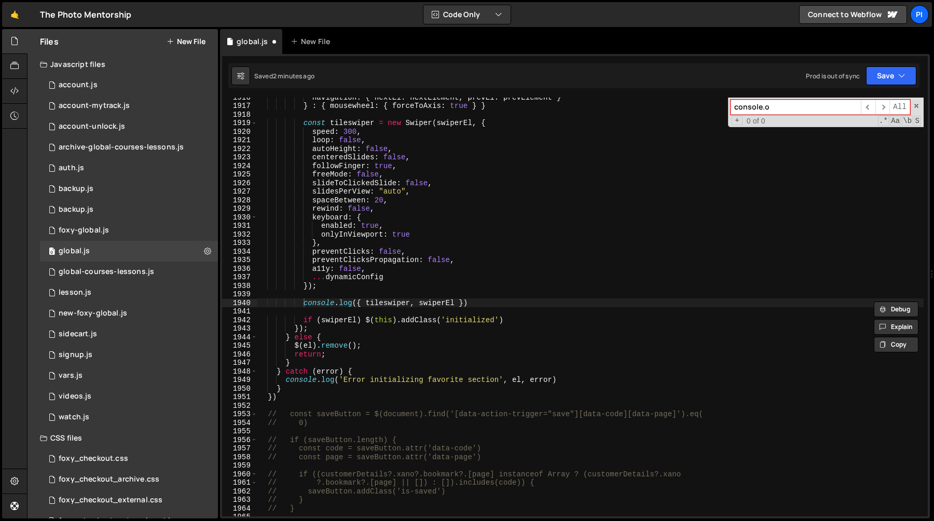
type input "console.o"
click at [478, 301] on div "navigation : { nextEl : nextElement , prevEl : prevElement } } : { mousewheel :…" at bounding box center [590, 311] width 667 height 436
click at [478, 289] on div "navigation : { nextEl : nextElement , prevEl : prevElement } } : { mousewheel :…" at bounding box center [590, 311] width 667 height 436
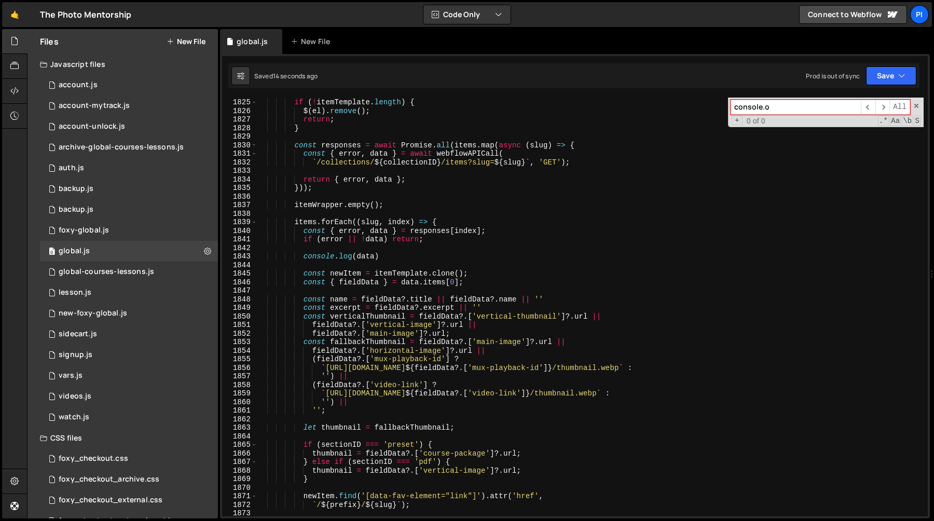
scroll to position [13430, 0]
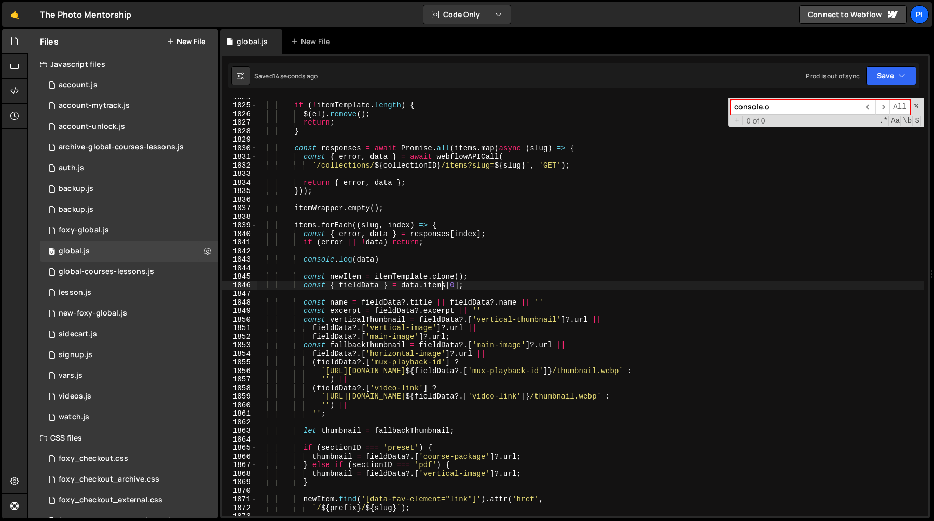
click at [443, 284] on div "if ( ! itemTemplate . length ) { $ ( el ) . remove ( ) ; return ; } const respo…" at bounding box center [590, 310] width 667 height 436
click at [469, 284] on div "if ( ! itemTemplate . length ) { $ ( el ) . remove ( ) ; return ; } const respo…" at bounding box center [590, 310] width 667 height 436
click at [421, 285] on div "if ( ! itemTemplate . length ) { $ ( el ) . remove ( ) ; return ; } const respo…" at bounding box center [590, 310] width 667 height 436
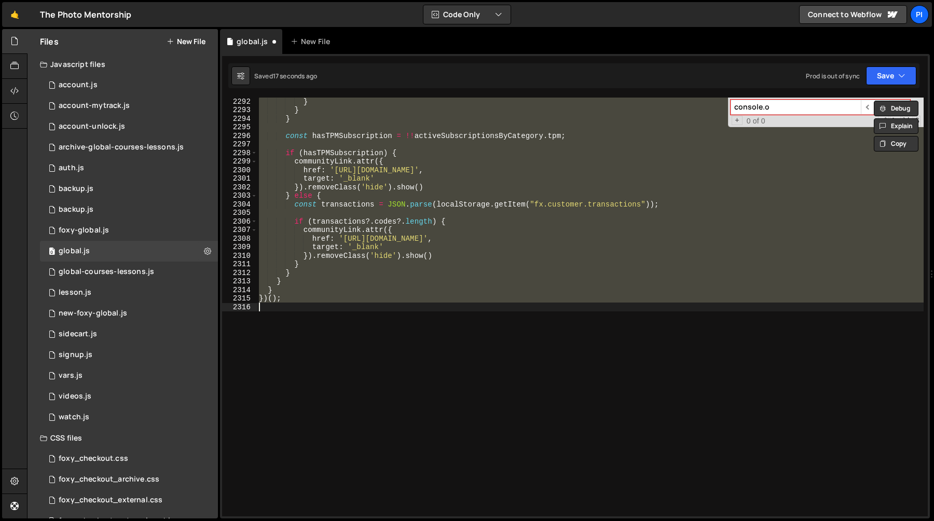
scroll to position [13408, 0]
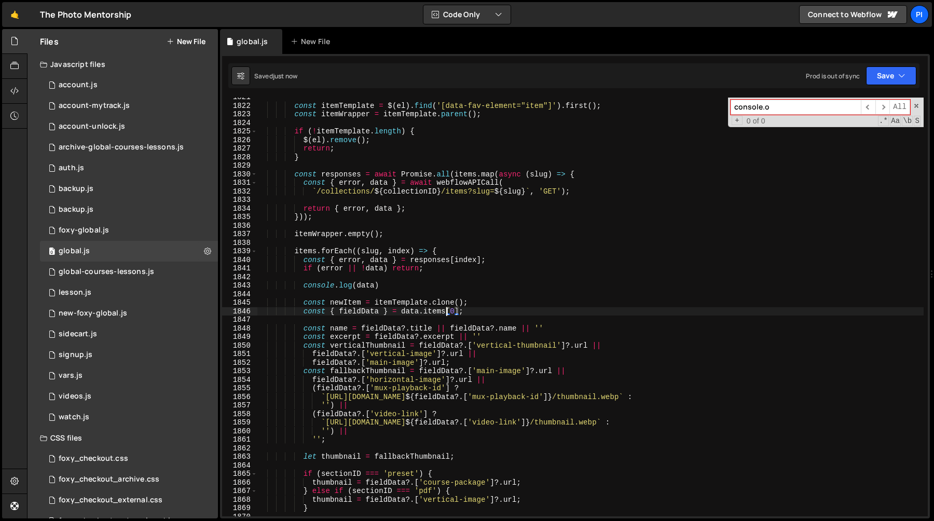
click at [467, 312] on div "const itemTemplate = $ ( el ) . find ( '[data-fav-element="item"]' ) . first ( …" at bounding box center [590, 311] width 667 height 436
click at [435, 311] on div "const itemTemplate = $ ( el ) . find ( '[data-fav-element="item"]' ) . first ( …" at bounding box center [590, 311] width 667 height 436
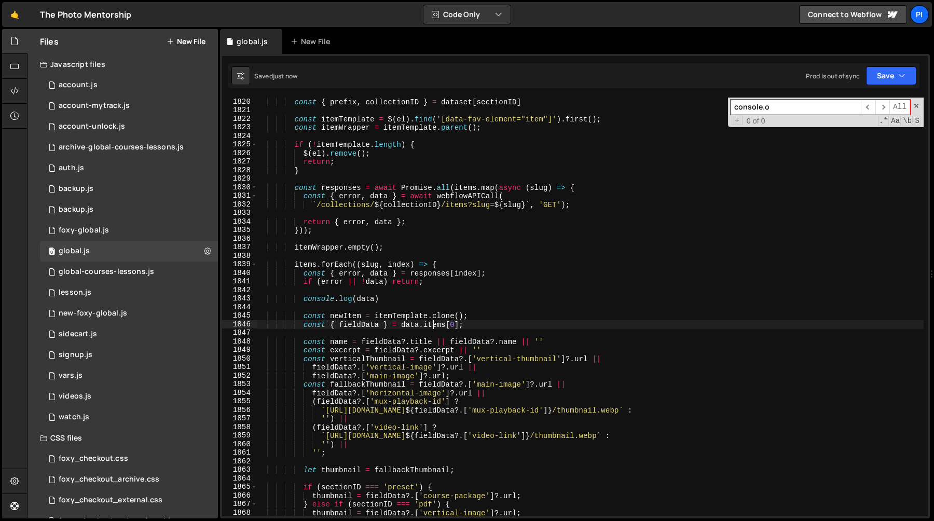
scroll to position [13396, 0]
click at [390, 304] on div "if ( items ?. length ) { const { prefix , collectionID } = dataset [ sectionID …" at bounding box center [590, 308] width 667 height 436
click at [375, 292] on div "if ( items ?. length ) { const { prefix , collectionID } = dataset [ sectionID …" at bounding box center [590, 308] width 667 height 436
type textarea "console.log(data)"
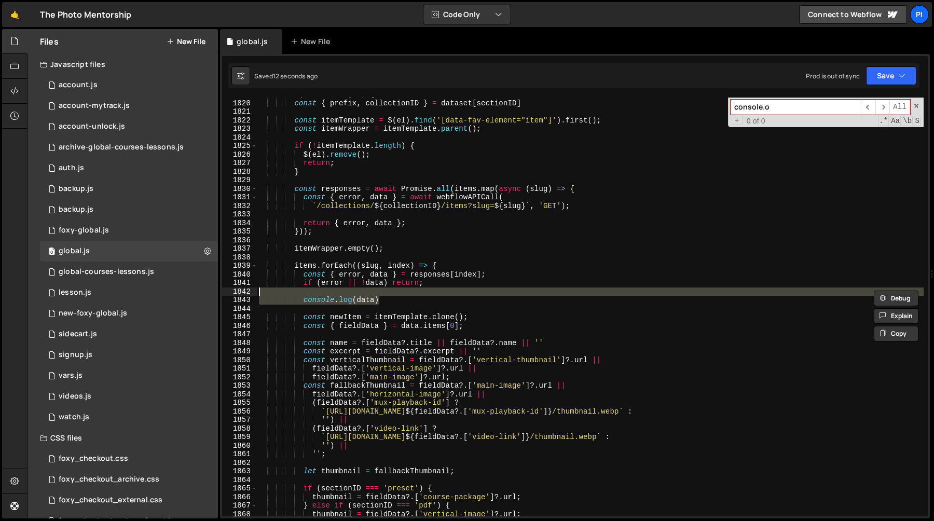
scroll to position [0, 0]
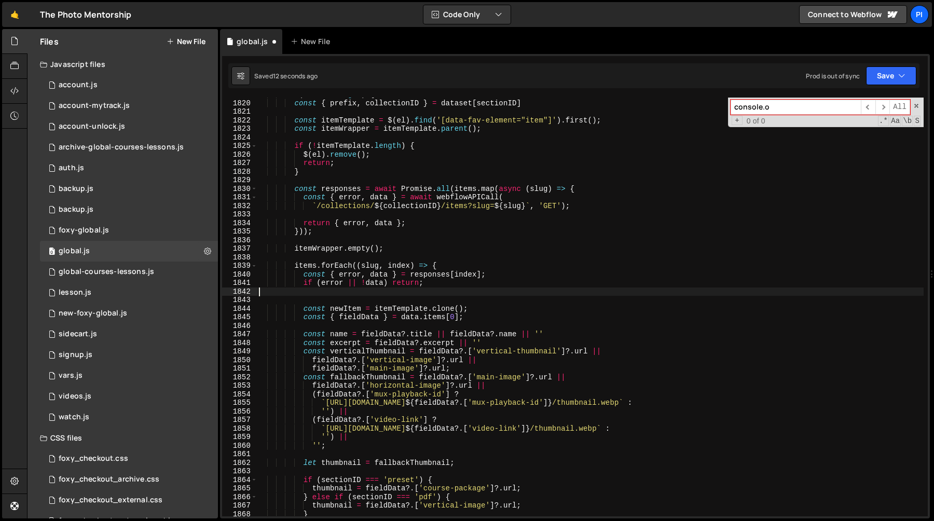
type textarea "if (error || !data) return;"
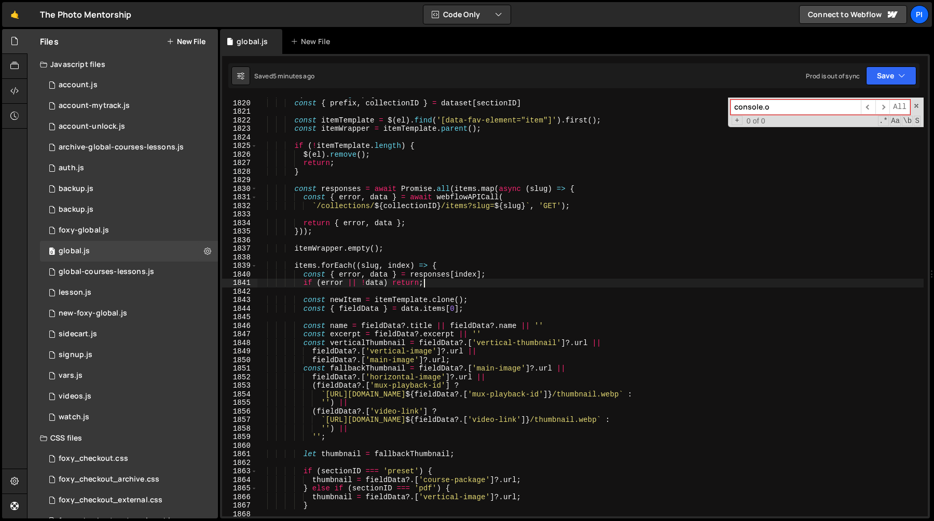
click at [522, 212] on div "if ( items ?. length ) { const { prefix , collectionID } = dataset [ sectionID …" at bounding box center [590, 308] width 667 height 436
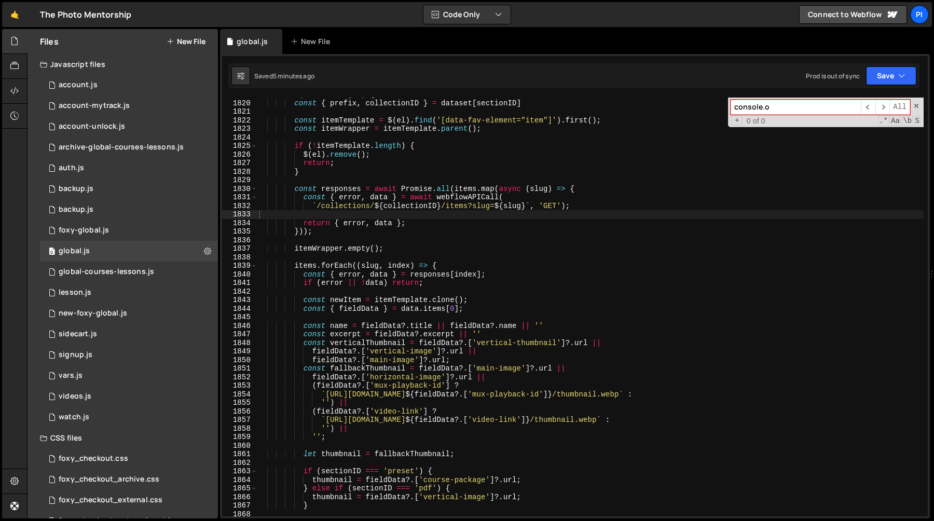
type textarea "const { error, data } = responses[index];"
click at [541, 276] on div "if ( items ?. length ) { const { prefix , collectionID } = dataset [ sectionID …" at bounding box center [590, 308] width 667 height 436
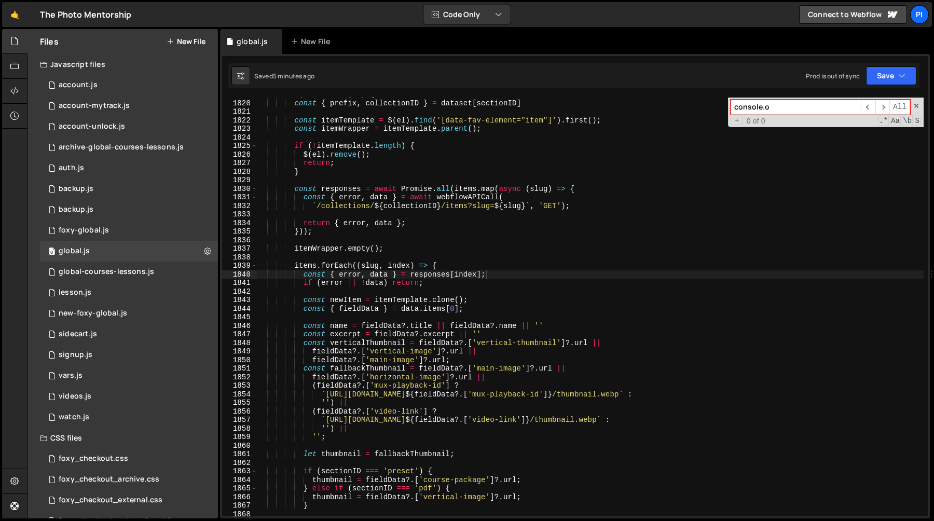
paste input "data-action-trigger="save""
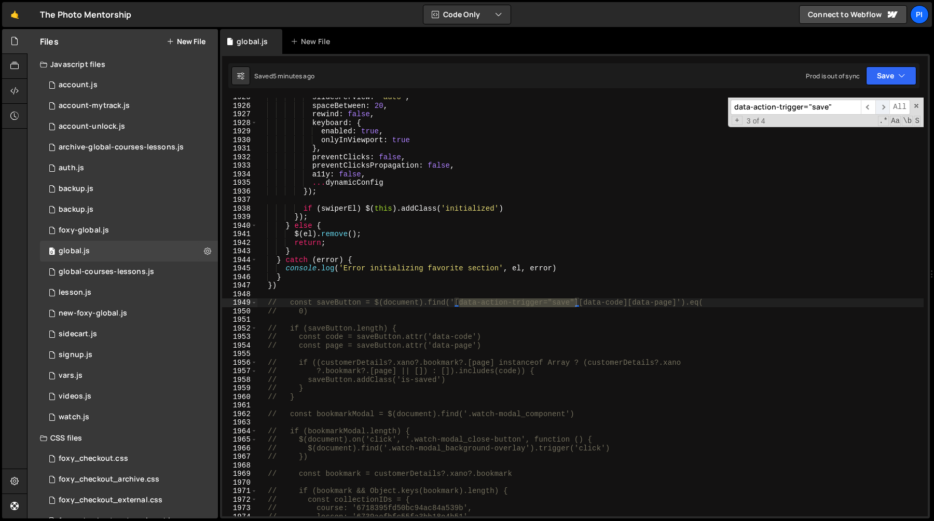
type input "data-action-trigger="save""
click at [886, 108] on span "​" at bounding box center [883, 107] width 15 height 15
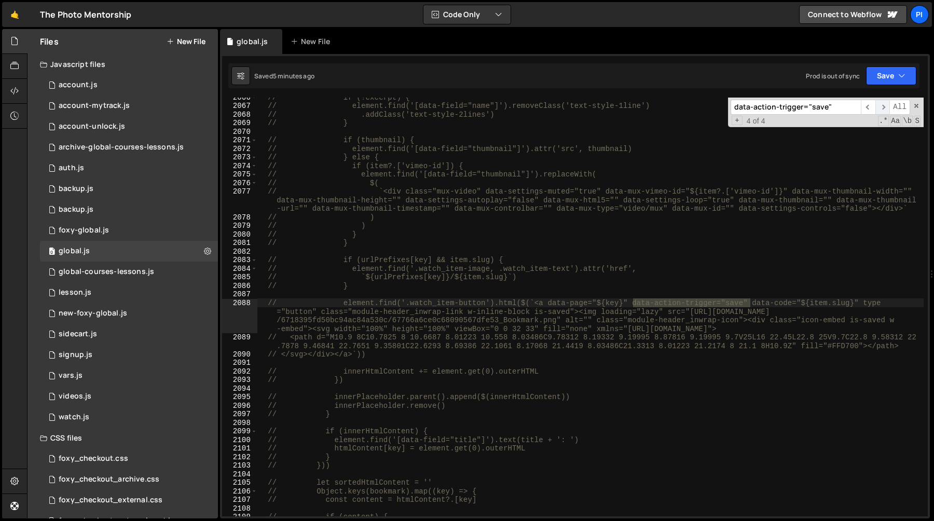
click at [886, 108] on span "​" at bounding box center [883, 107] width 15 height 15
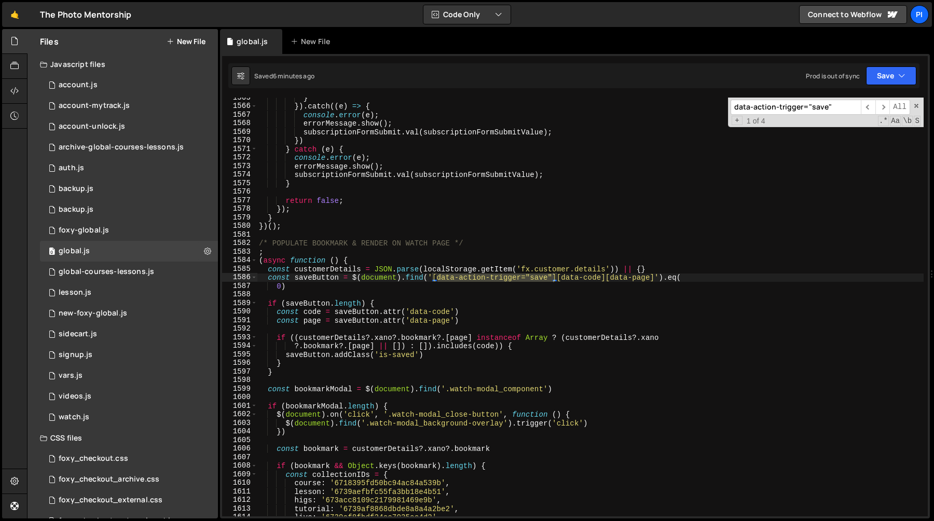
scroll to position [11537, 0]
click at [480, 307] on div "} }) . catch (( e ) => { console . error ( e ) ; errorMessage . show ( ) ; subs…" at bounding box center [590, 310] width 667 height 436
click at [440, 319] on div "} }) . catch (( e ) => { console . error ( e ) ; errorMessage . show ( ) ; subs…" at bounding box center [590, 310] width 667 height 436
type textarea "const page = saveButton.attr('data-page')"
click at [440, 319] on div "} }) . catch (( e ) => { console . error ( e ) ; errorMessage . show ( ) ; subs…" at bounding box center [590, 310] width 667 height 436
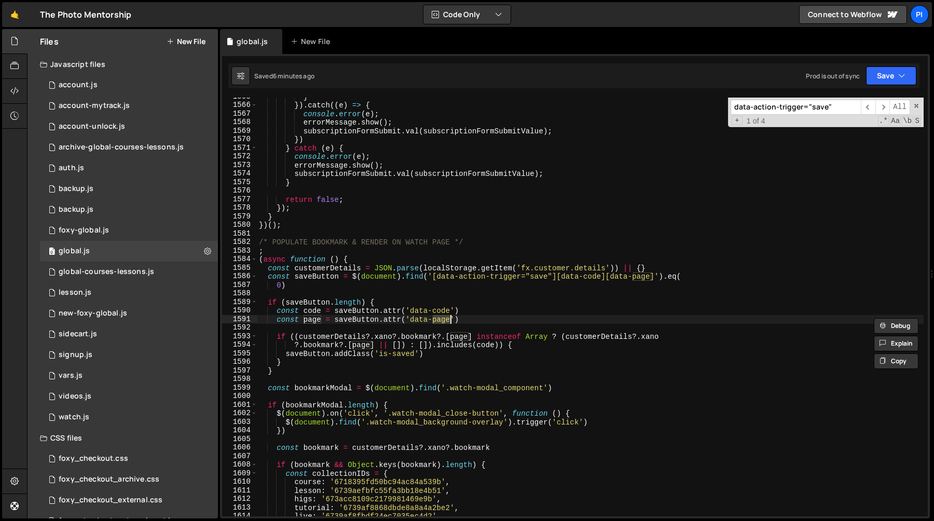
click at [314, 321] on div "} }) . catch (( e ) => { console . error ( e ) ; errorMessage . show ( ) ; subs…" at bounding box center [590, 310] width 667 height 436
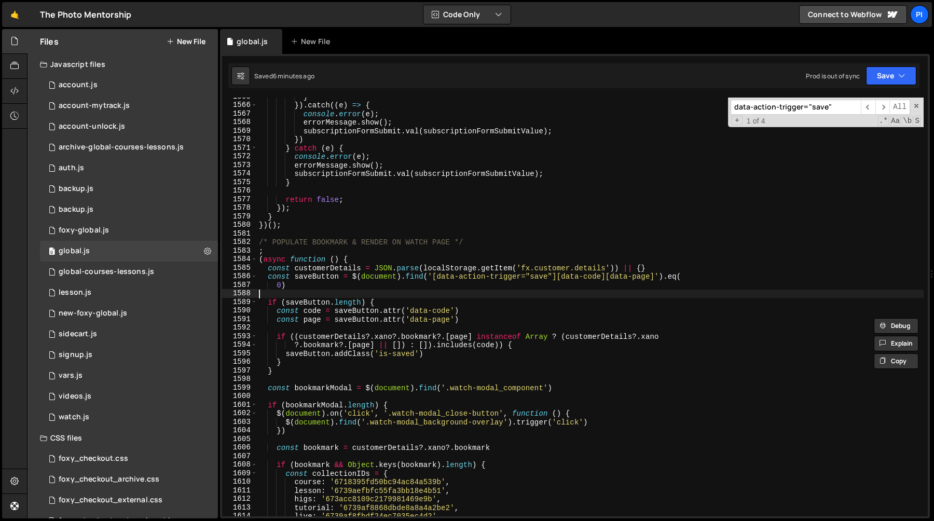
click at [472, 294] on div "} }) . catch (( e ) => { console . error ( e ) ; errorMessage . show ( ) ; subs…" at bounding box center [590, 310] width 667 height 436
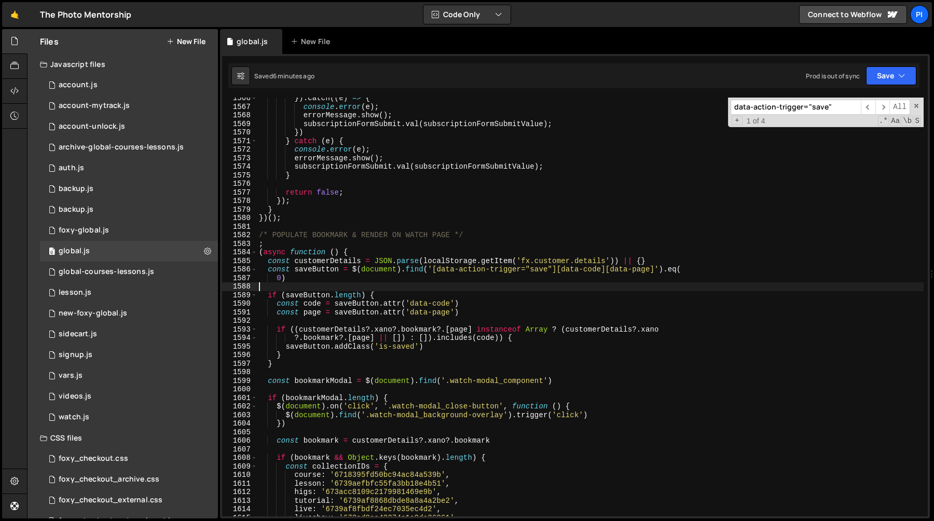
scroll to position [11544, 0]
click at [437, 271] on div "}) . catch (( e ) => { console . error ( e ) ; errorMessage . show ( ) ; subscr…" at bounding box center [590, 311] width 667 height 436
click at [433, 267] on div "}) . catch (( e ) => { console . error ( e ) ; errorMessage . show ( ) ; subscr…" at bounding box center [590, 311] width 667 height 436
click at [656, 268] on div "}) . catch (( e ) => { console . error ( e ) ; errorMessage . show ( ) ; subscr…" at bounding box center [590, 311] width 667 height 436
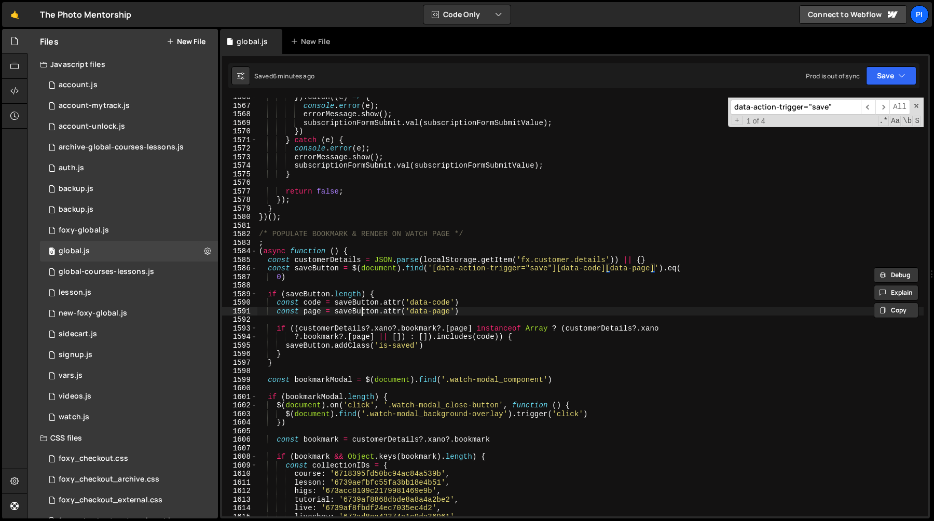
click at [362, 308] on div "}) . catch (( e ) => { console . error ( e ) ; errorMessage . show ( ) ; subscr…" at bounding box center [590, 311] width 667 height 436
click at [479, 315] on div "}) . catch (( e ) => { console . error ( e ) ; errorMessage . show ( ) ; subscr…" at bounding box center [590, 311] width 667 height 436
click at [357, 278] on div "}) . catch (( e ) => { console . error ( e ) ; errorMessage . show ( ) ; subscr…" at bounding box center [590, 311] width 667 height 436
click at [649, 271] on div "}) . catch (( e ) => { console . error ( e ) ; errorMessage . show ( ) ; subscr…" at bounding box center [590, 311] width 667 height 436
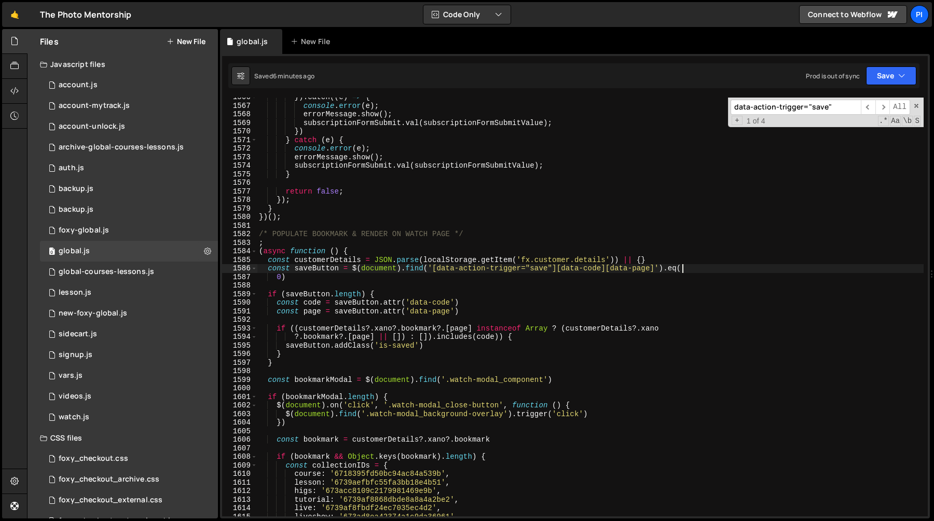
click at [700, 271] on div "}) . catch (( e ) => { console . error ( e ) ; errorMessage . show ( ) ; subscr…" at bounding box center [590, 311] width 667 height 436
click at [314, 270] on div "}) . catch (( e ) => { console . error ( e ) ; errorMessage . show ( ) ; subscr…" at bounding box center [590, 311] width 667 height 436
click at [428, 296] on div "}) . catch (( e ) => { console . error ( e ) ; errorMessage . show ( ) ; subscr…" at bounding box center [590, 311] width 667 height 436
click at [423, 304] on div "}) . catch (( e ) => { console . error ( e ) ; errorMessage . show ( ) ; subscr…" at bounding box center [590, 311] width 667 height 436
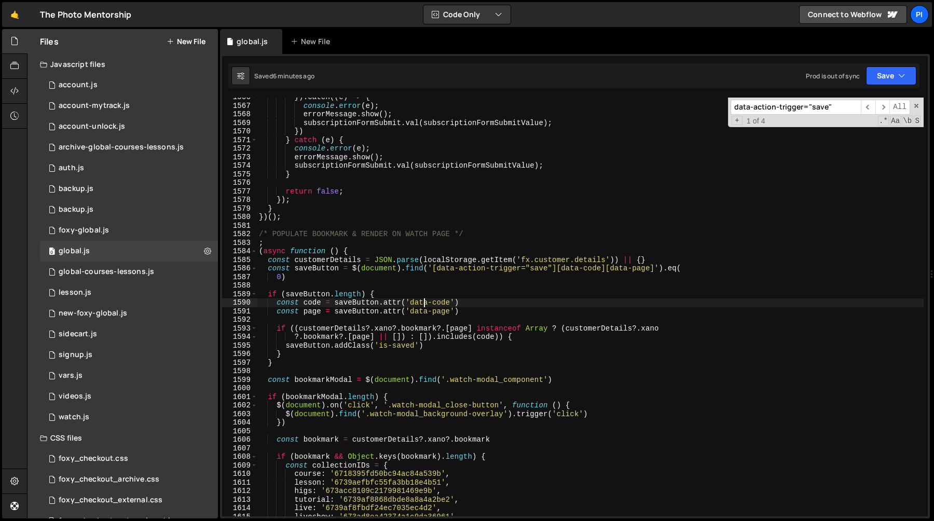
click at [423, 304] on div "}) . catch (( e ) => { console . error ( e ) ; errorMessage . show ( ) ; subscr…" at bounding box center [590, 311] width 667 height 436
click at [475, 305] on div "}) . catch (( e ) => { console . error ( e ) ; errorMessage . show ( ) ; subscr…" at bounding box center [590, 311] width 667 height 436
click at [316, 329] on div "}) . catch (( e ) => { console . error ( e ) ; errorMessage . show ( ) ; subscr…" at bounding box center [590, 311] width 667 height 436
type textarea "if ((customerDetails?.xano?.bookmark?.[page] instanceof Array ? (customerDetail…"
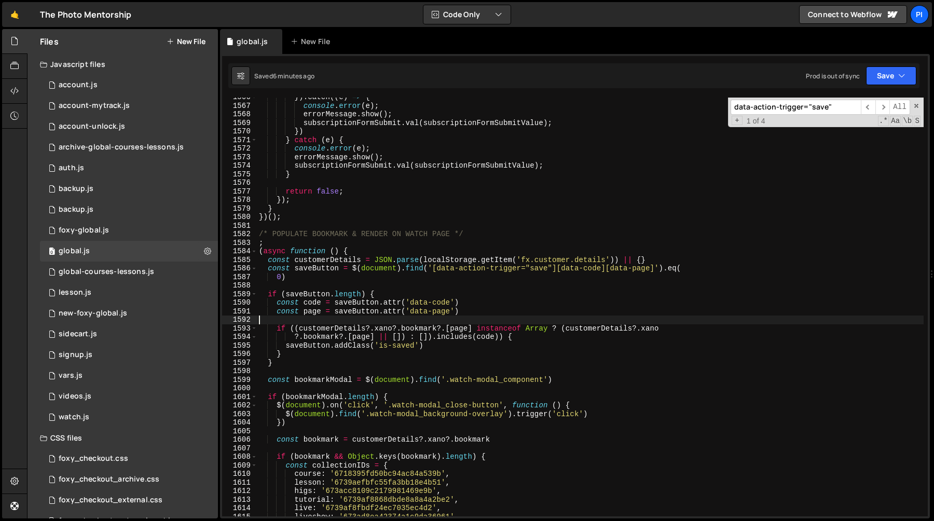
click at [405, 318] on div "}) . catch (( e ) => { console . error ( e ) ; errorMessage . show ( ) ; subscr…" at bounding box center [590, 311] width 667 height 436
click at [466, 268] on div "}) . catch (( e ) => { console . error ( e ) ; errorMessage . show ( ) ; subscr…" at bounding box center [590, 311] width 667 height 436
click at [315, 277] on div "}) . catch (( e ) => { console . error ( e ) ; errorMessage . show ( ) ; subscr…" at bounding box center [590, 311] width 667 height 436
type textarea "0)"
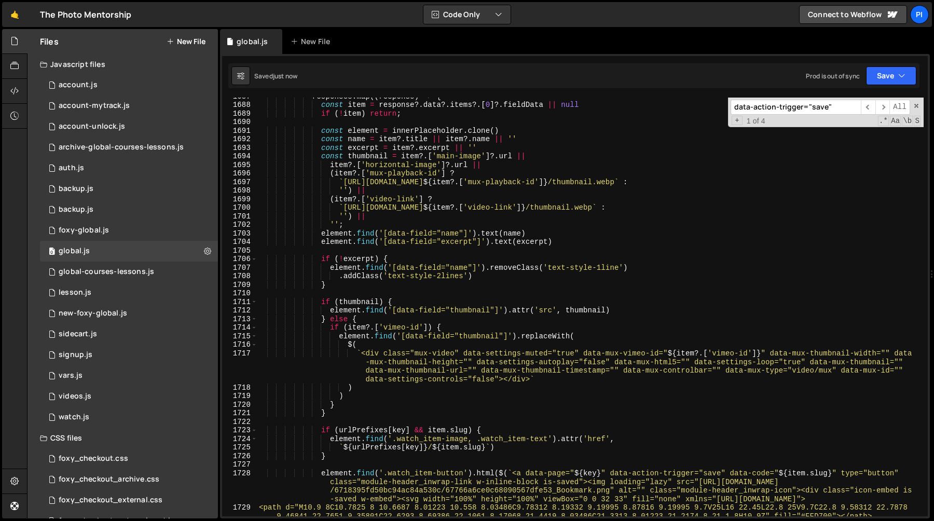
scroll to position [12400, 0]
click at [406, 285] on div "responses . map (( response ) => { const item = response ?. data ?. items ?. [ …" at bounding box center [590, 314] width 667 height 445
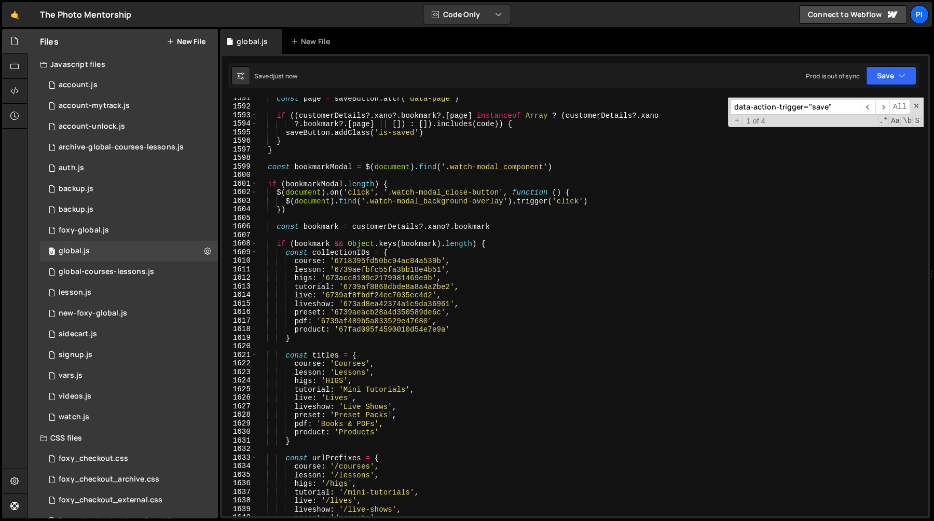
scroll to position [11722, 0]
click at [254, 183] on span at bounding box center [254, 184] width 6 height 9
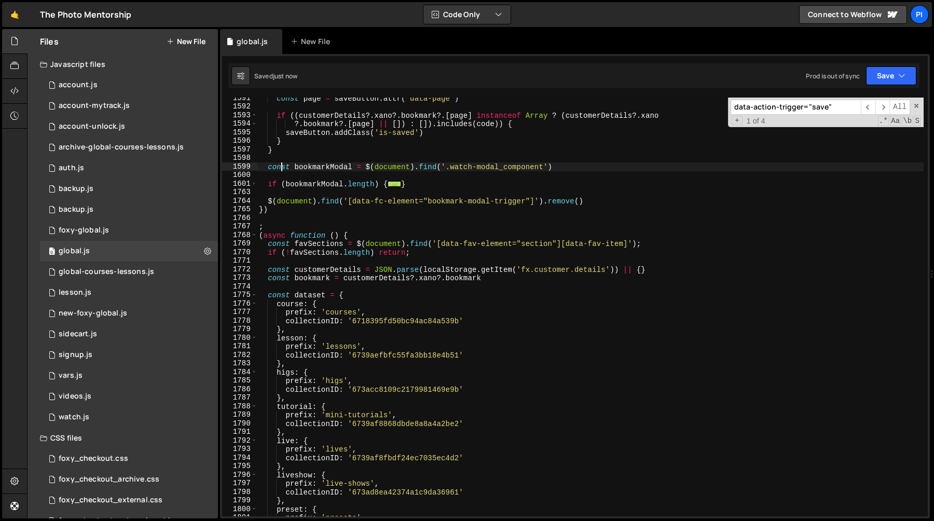
click at [283, 164] on div "const page = saveButton . attr ( 'data-page' ) if (( customerDetails ?. xano ?.…" at bounding box center [590, 312] width 667 height 436
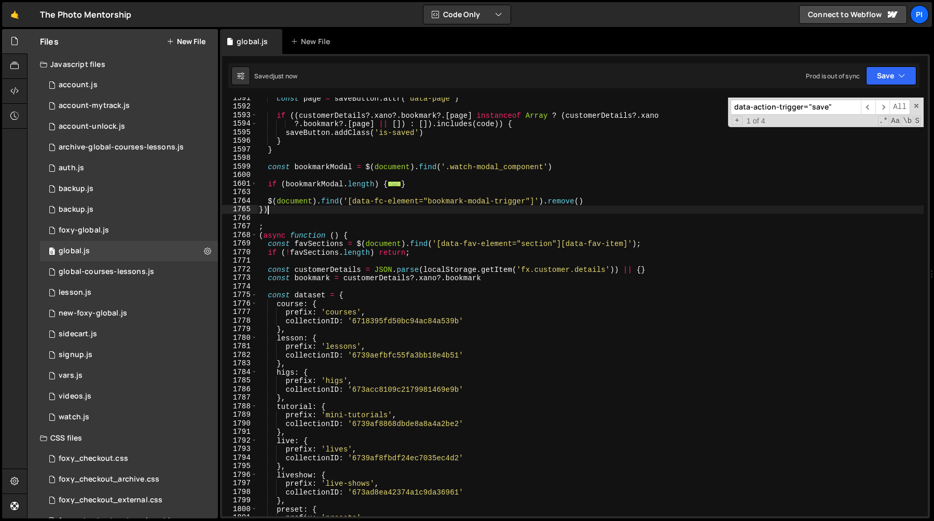
click at [282, 208] on div "const page = saveButton . attr ( 'data-page' ) if (( customerDetails ?. xano ?.…" at bounding box center [590, 312] width 667 height 436
click at [280, 168] on div "const page = saveButton . attr ( 'data-page' ) if (( customerDetails ?. xano ?.…" at bounding box center [590, 312] width 667 height 436
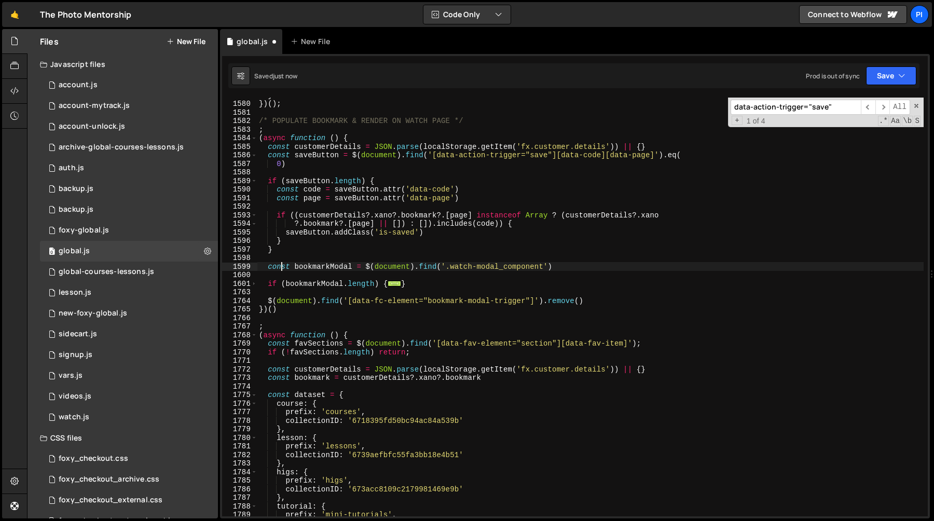
scroll to position [12524, 0]
click at [439, 300] on div "} }) ( ) ; /* POPULATE BOOKMARK & RENDER ON WATCH PAGE */ ; ( async function ( …" at bounding box center [590, 309] width 667 height 436
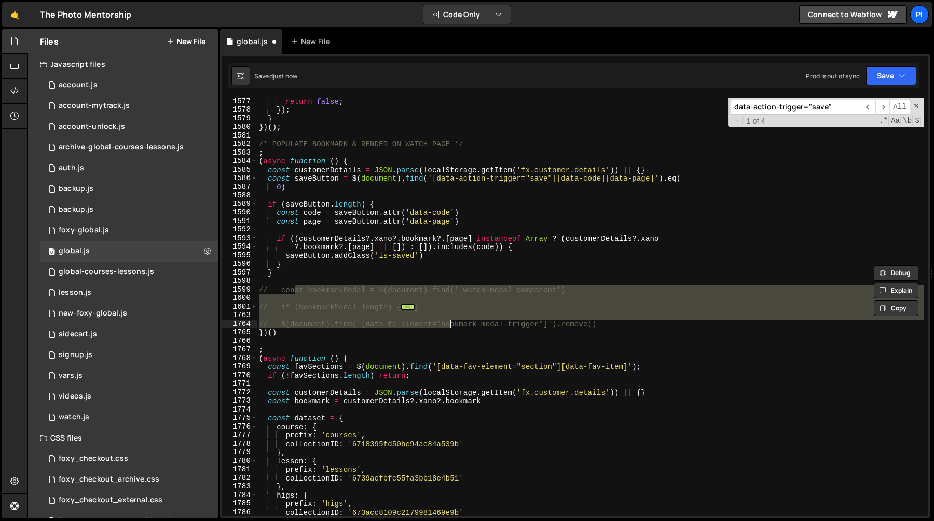
scroll to position [12499, 0]
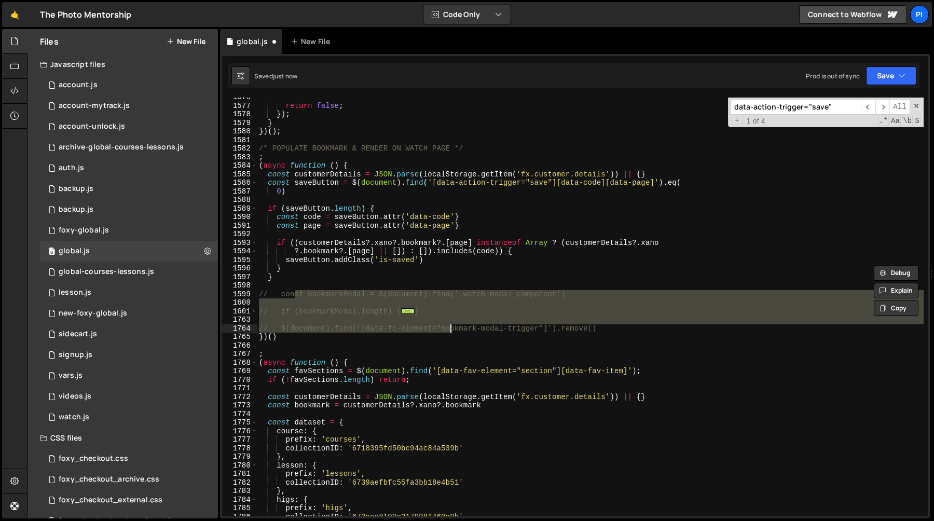
click at [440, 263] on div "return false ; }) ; } }) ( ) ; /* POPULATE BOOKMARK & RENDER ON WATCH PAGE */ ;…" at bounding box center [590, 311] width 667 height 436
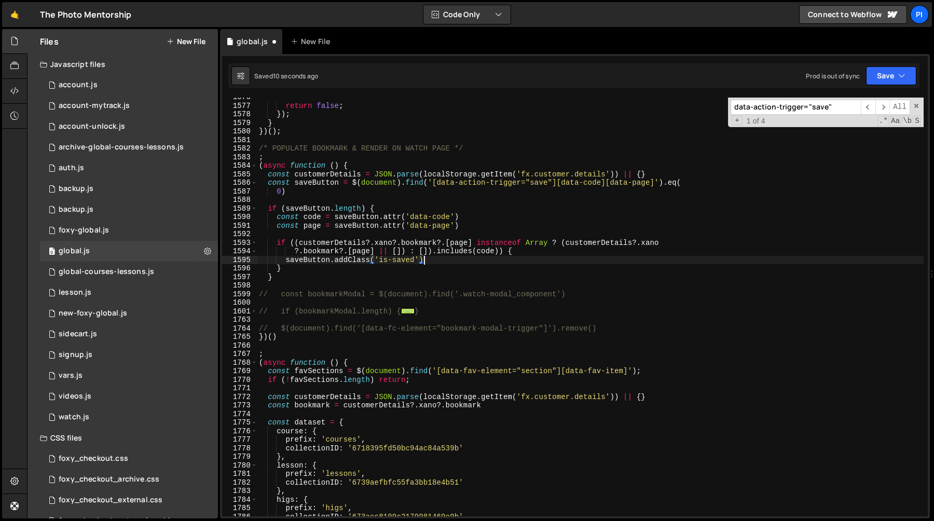
click at [422, 276] on div "return false ; }) ; } }) ( ) ; /* POPULATE BOOKMARK & RENDER ON WATCH PAGE */ ;…" at bounding box center [590, 311] width 667 height 436
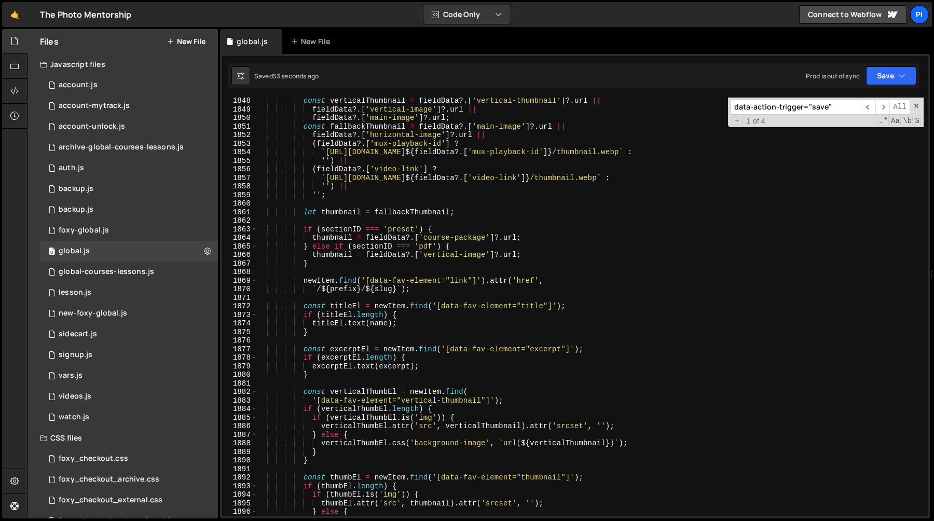
scroll to position [13608, 0]
click at [301, 246] on div "const verticalThumbnail = fieldData ?. [ 'vertical-thumbnail' ] ?. url || field…" at bounding box center [590, 315] width 667 height 436
click at [539, 254] on div "const verticalThumbnail = fieldData ?. [ 'vertical-thumbnail' ] ?. url || field…" at bounding box center [590, 315] width 667 height 436
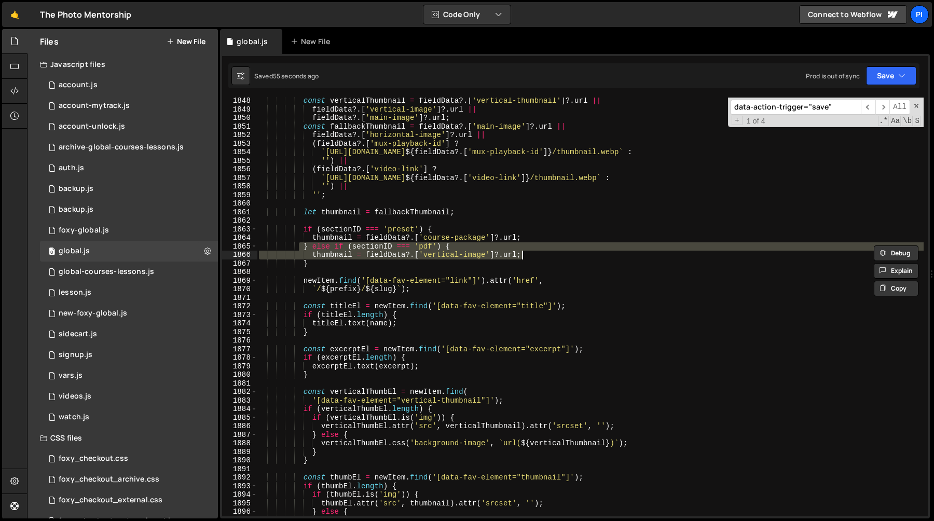
click at [537, 254] on div "const verticalThumbnail = fieldData ?. [ 'vertical-thumbnail' ] ?. url || field…" at bounding box center [590, 307] width 667 height 419
type textarea "thumbnail = fieldData?.['vertical-image']?.url;"
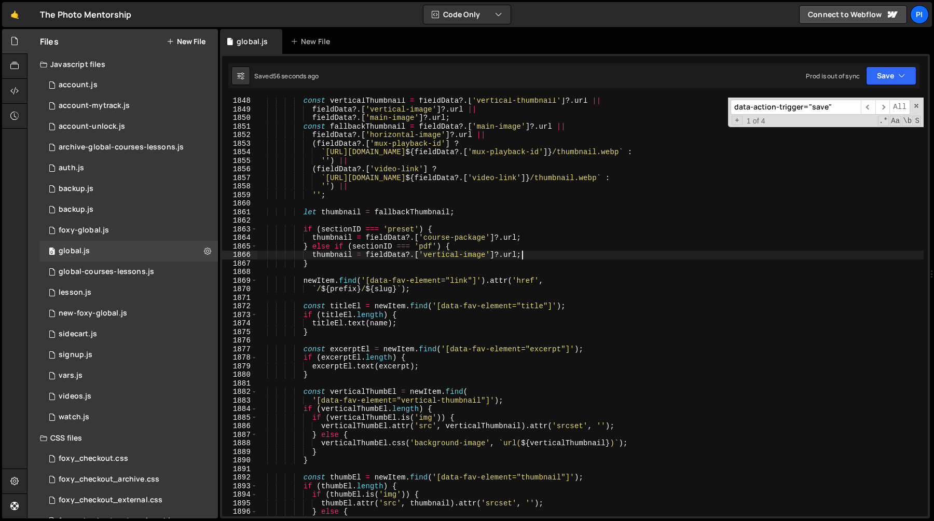
paste textarea
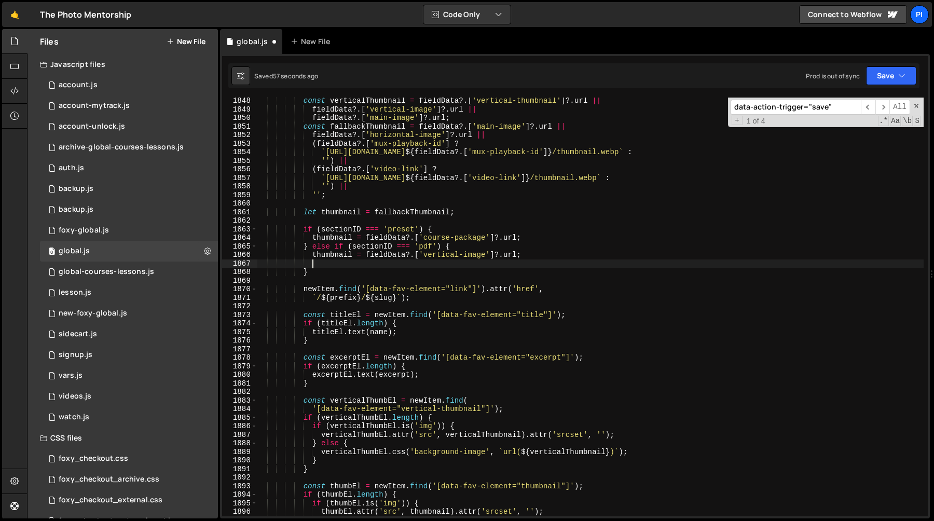
scroll to position [0, 3]
paste textarea "thumbnail = fieldData?.['vertical-image']?.url;"
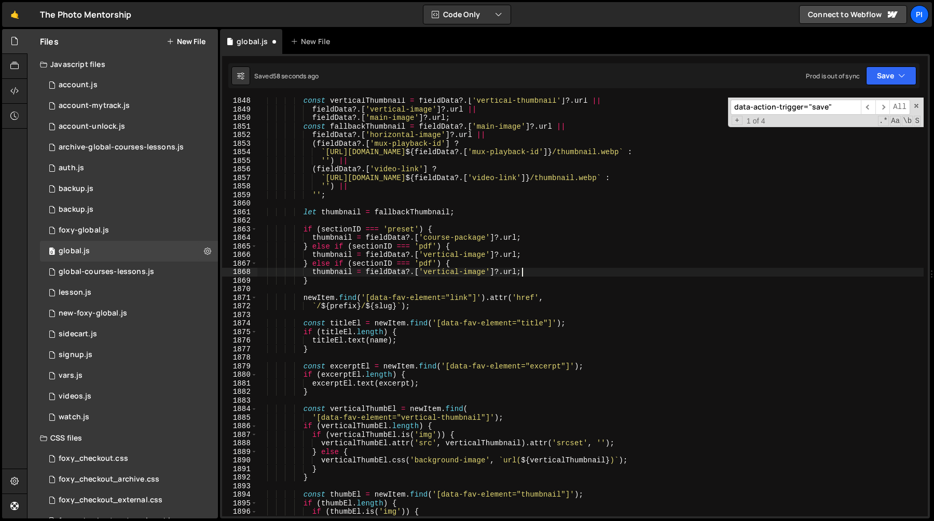
click at [426, 264] on div "const verticalThumbnail = fieldData ?. [ 'vertical-thumbnail' ] ?. url || field…" at bounding box center [590, 315] width 667 height 436
click at [436, 233] on div "const verticalThumbnail = fieldData ?. [ 'vertical-thumbnail' ] ?. url || field…" at bounding box center [590, 315] width 667 height 436
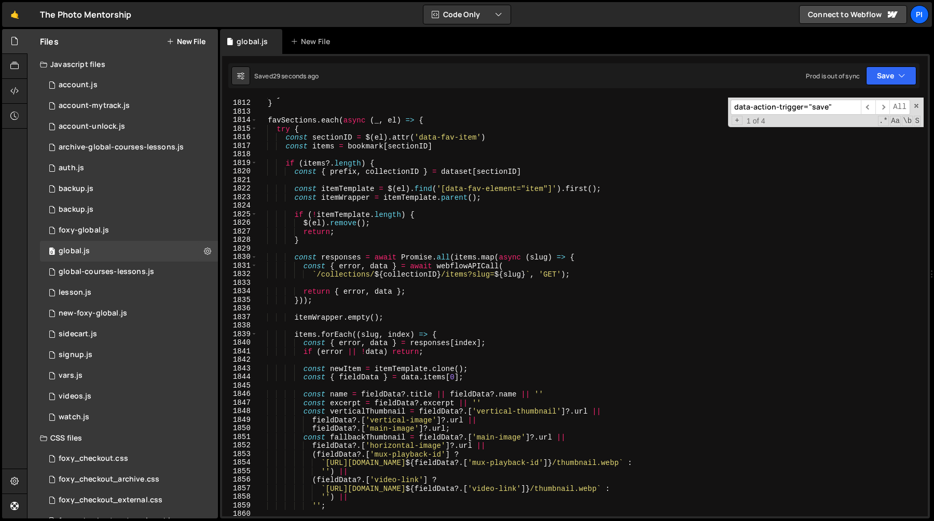
scroll to position [13360, 0]
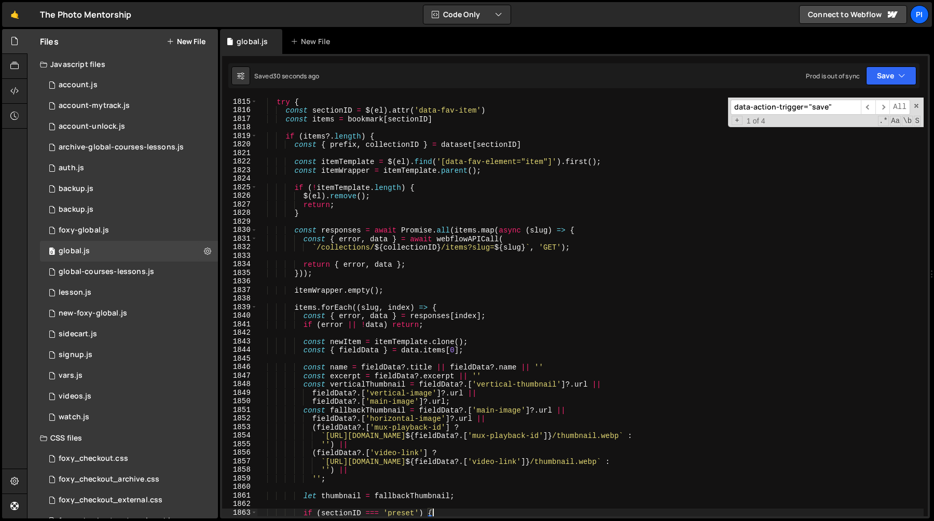
click at [485, 350] on div "try { const sectionID = $ ( el ) . attr ( 'data-fav-item' ) const items = bookm…" at bounding box center [590, 316] width 667 height 436
click at [487, 343] on div "try { const sectionID = $ ( el ) . attr ( 'data-fav-item' ) const items = bookm…" at bounding box center [590, 316] width 667 height 436
type textarea "const newItem = itemTemplate.clone();"
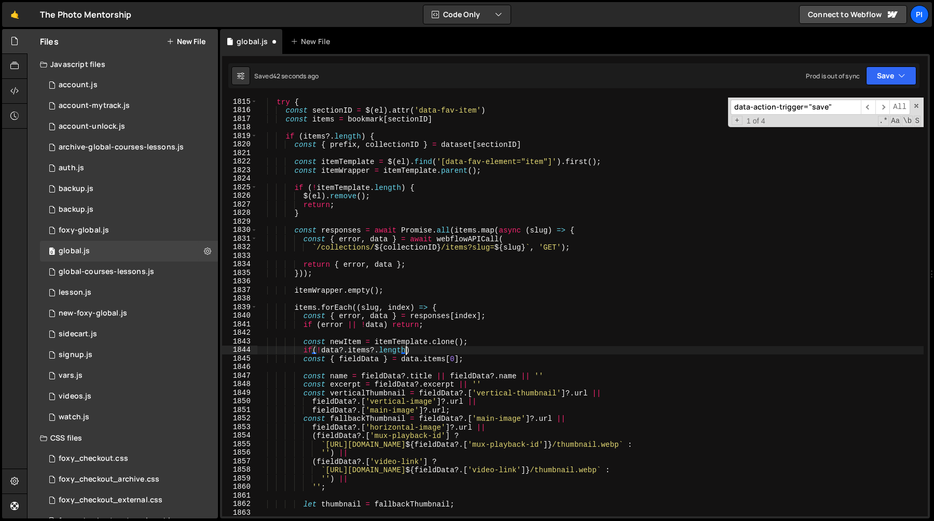
scroll to position [0, 10]
click at [481, 356] on div "try { const sectionID = $ ( el ) . attr ( 'data-fav-item' ) const items = bookm…" at bounding box center [590, 316] width 667 height 436
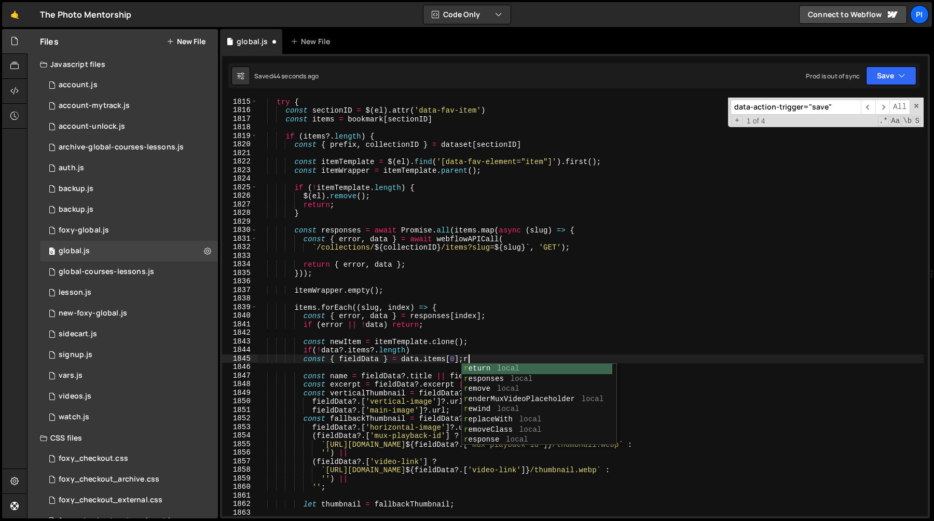
scroll to position [0, 14]
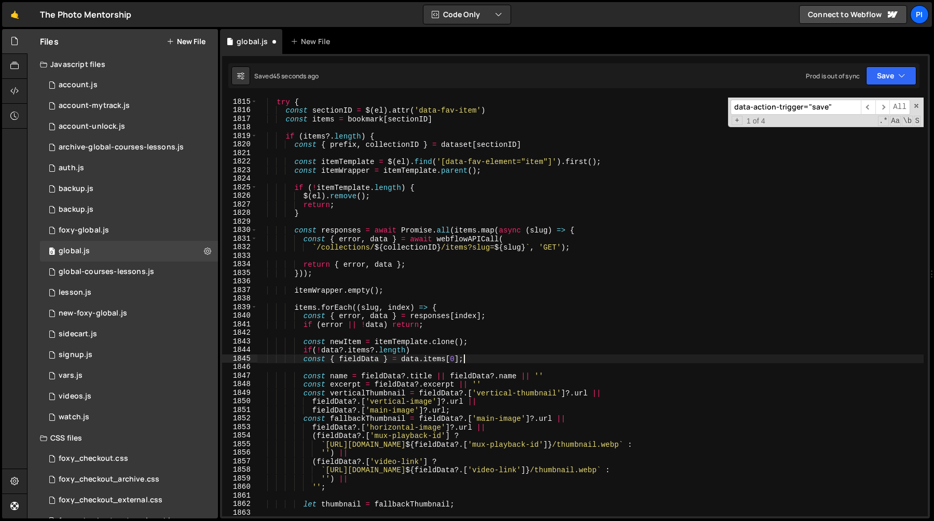
click at [456, 352] on div "try { const sectionID = $ ( el ) . attr ( 'data-fav-item' ) const items = bookm…" at bounding box center [590, 316] width 667 height 436
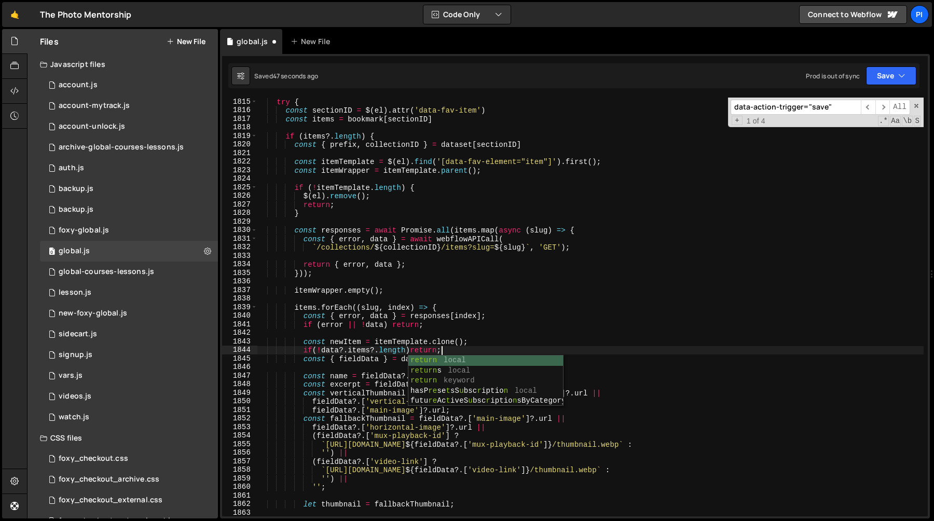
scroll to position [0, 12]
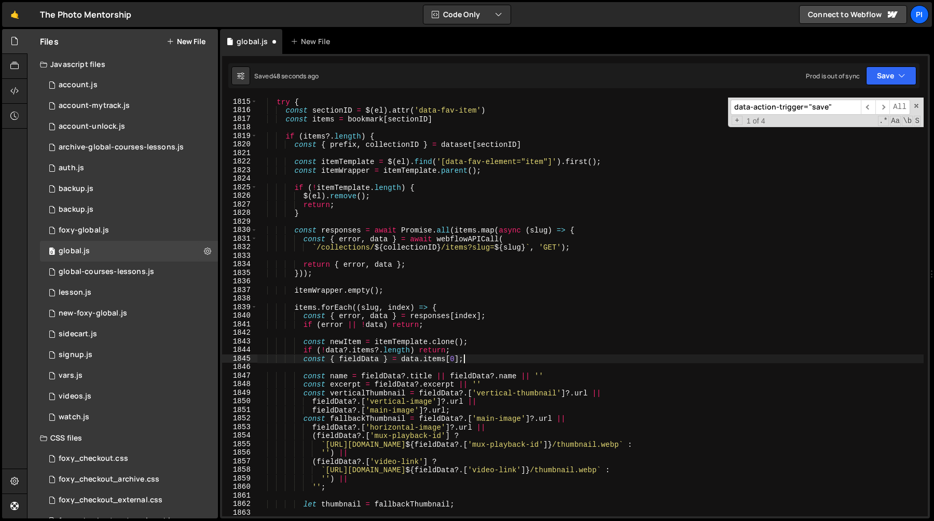
click at [463, 356] on div "try { const sectionID = $ ( el ) . attr ( 'data-fav-item' ) const items = bookm…" at bounding box center [590, 316] width 667 height 436
click at [463, 349] on div "try { const sectionID = $ ( el ) . attr ( 'data-fav-item' ) const items = bookm…" at bounding box center [590, 316] width 667 height 436
type textarea "if (!data?.items?.length) return;"
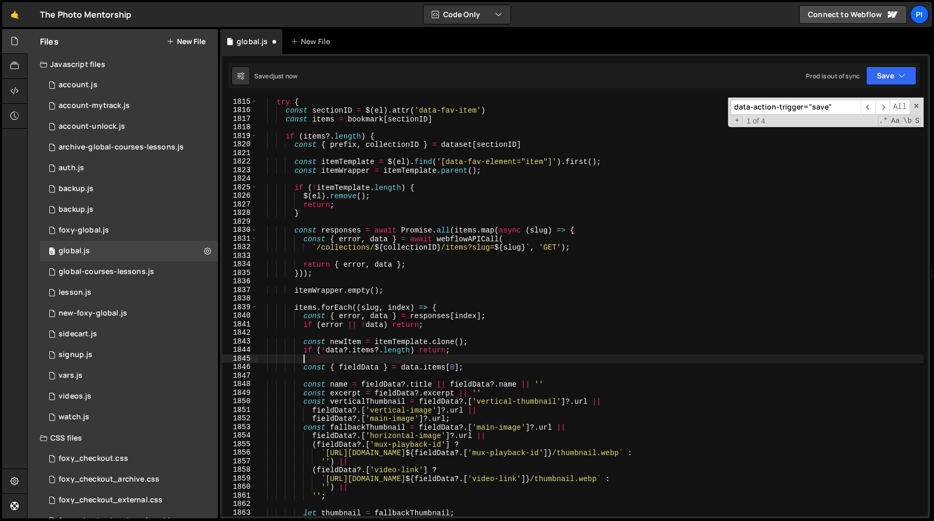
scroll to position [0, 0]
